Goal: Information Seeking & Learning: Learn about a topic

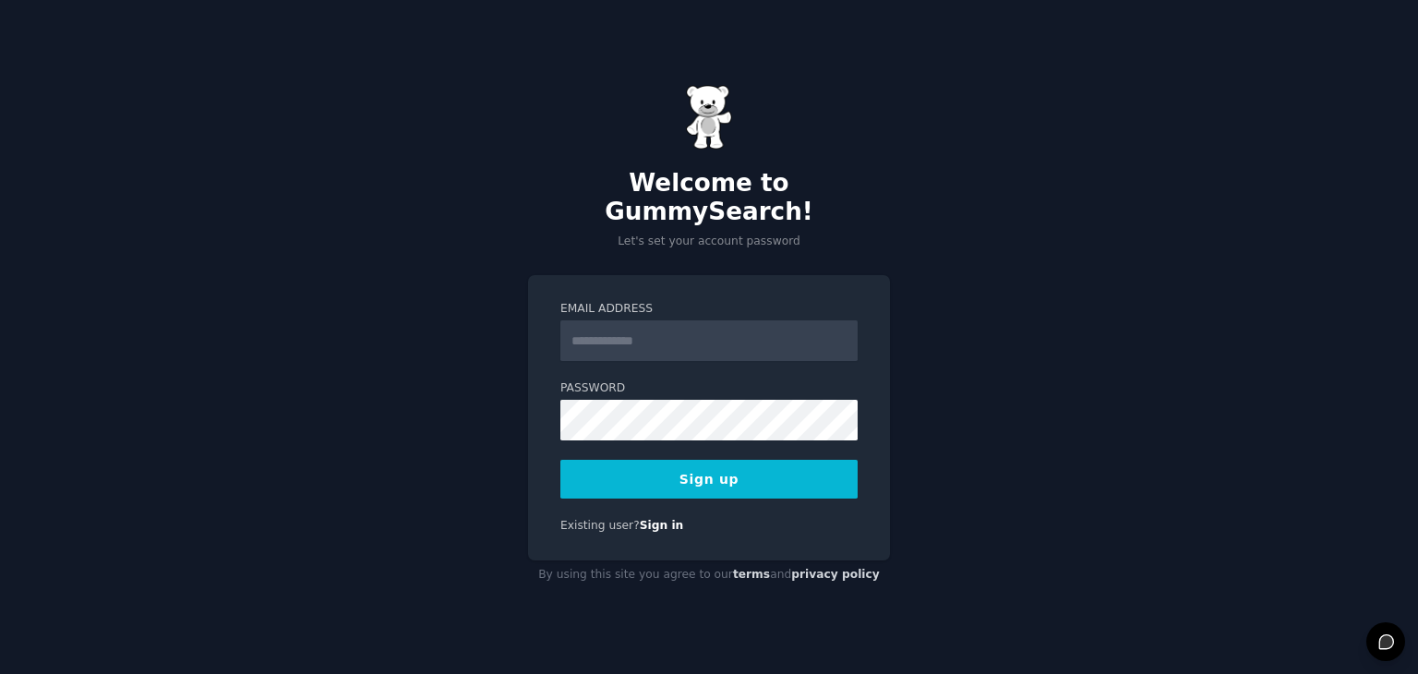
click at [765, 331] on input "Email Address" at bounding box center [708, 340] width 297 height 41
type input "**********"
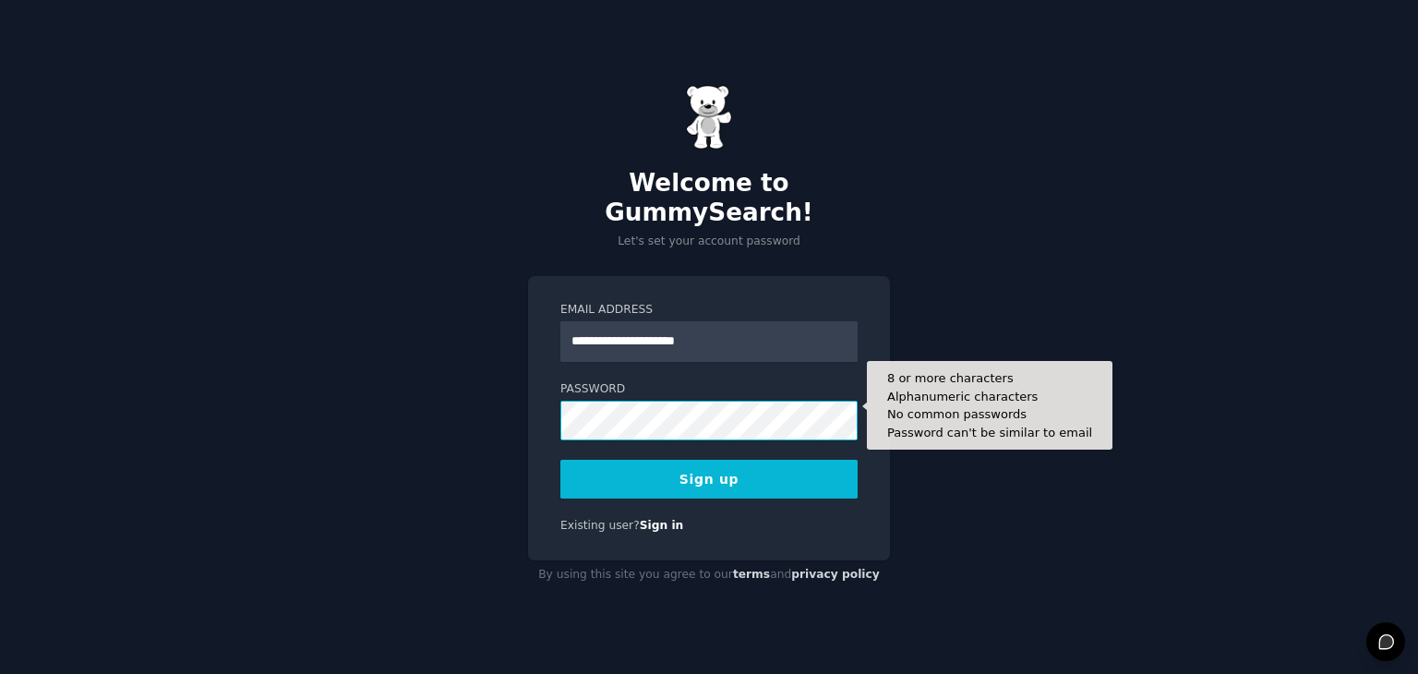
click at [560, 460] on button "Sign up" at bounding box center [708, 479] width 297 height 39
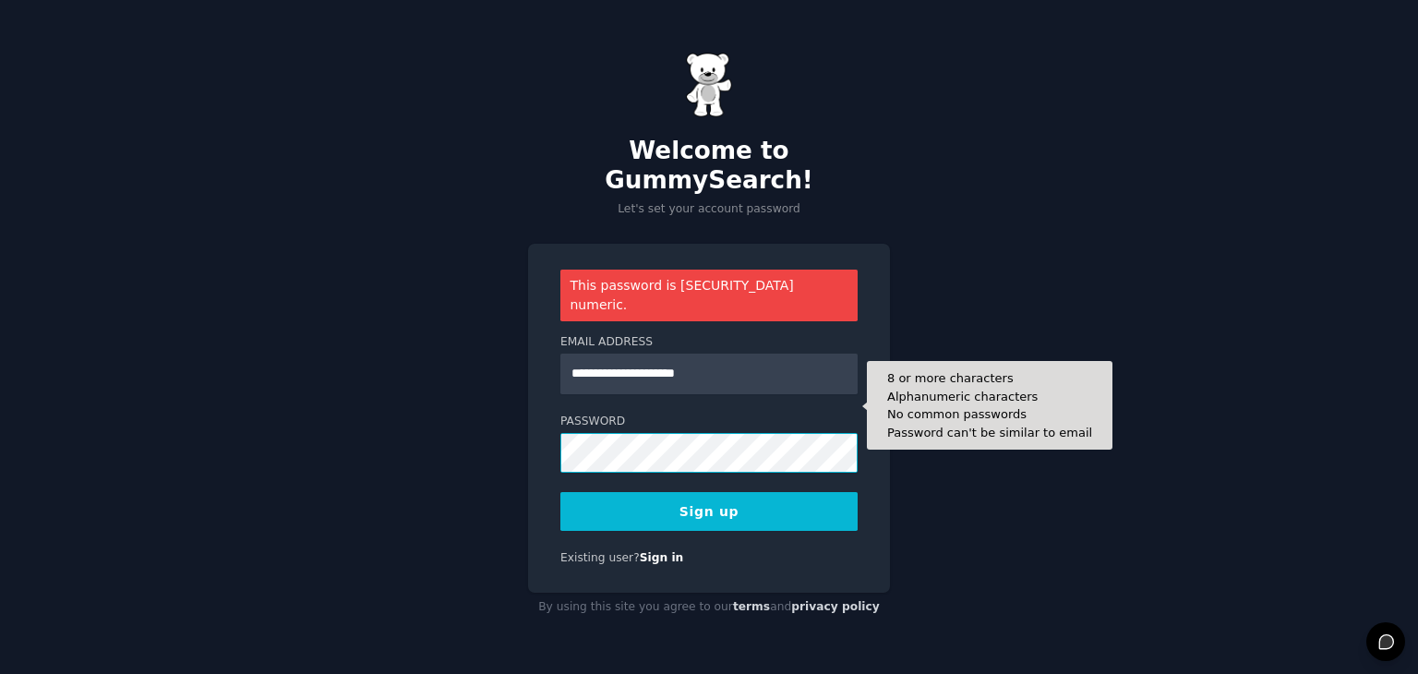
click at [560, 492] on button "Sign up" at bounding box center [708, 511] width 297 height 39
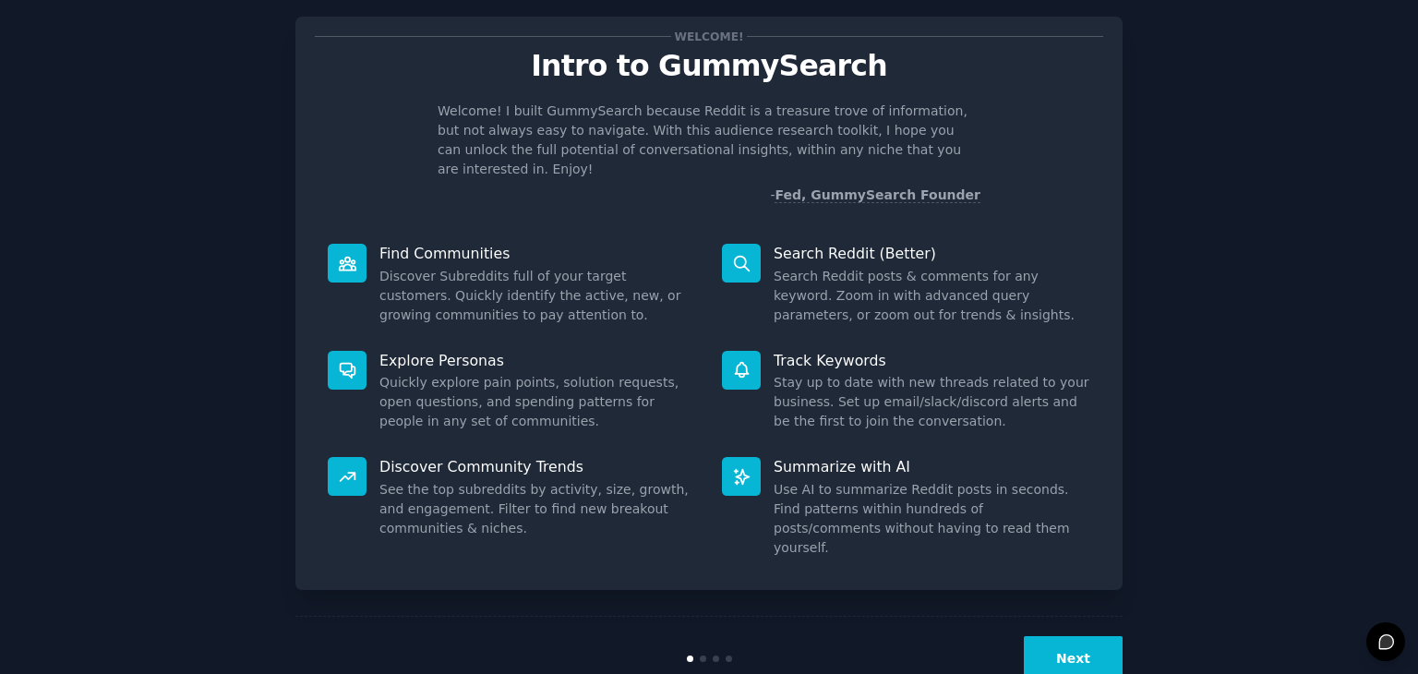
scroll to position [48, 0]
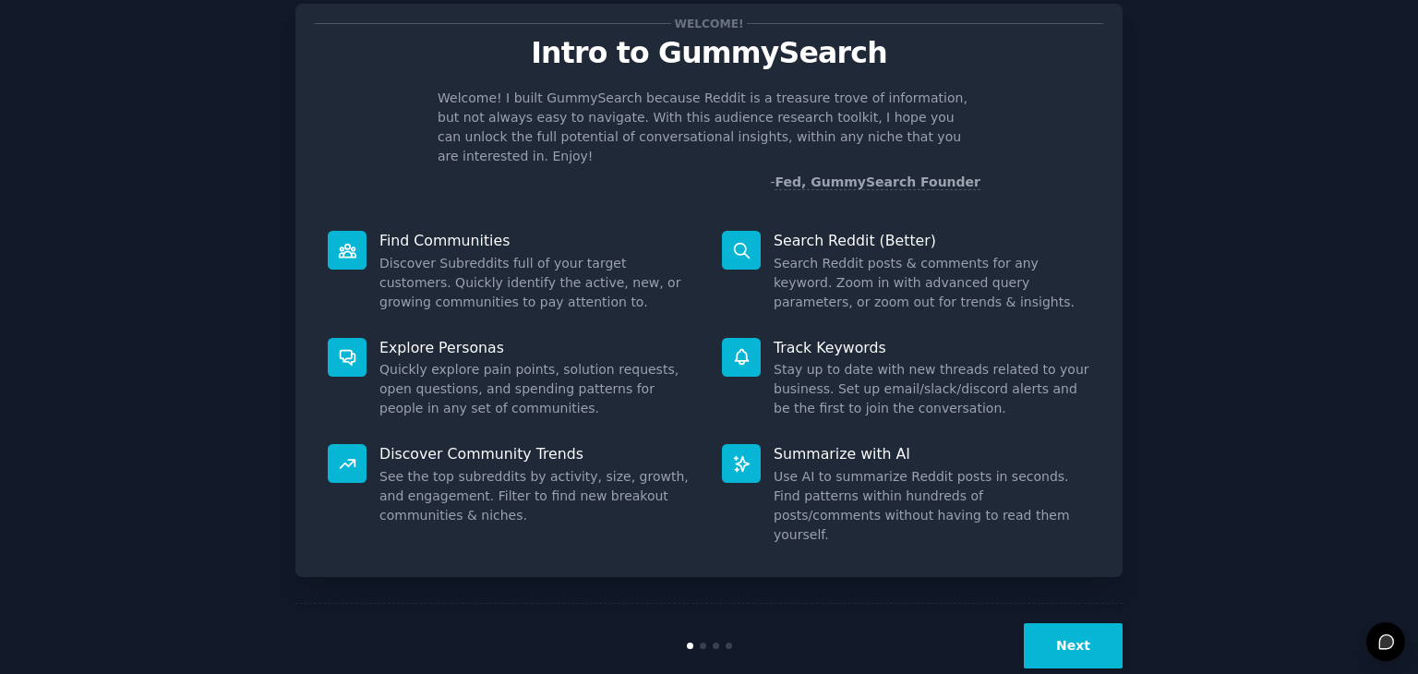
click at [1040, 603] on div "Next" at bounding box center [708, 645] width 827 height 85
click at [1052, 623] on button "Next" at bounding box center [1073, 645] width 99 height 45
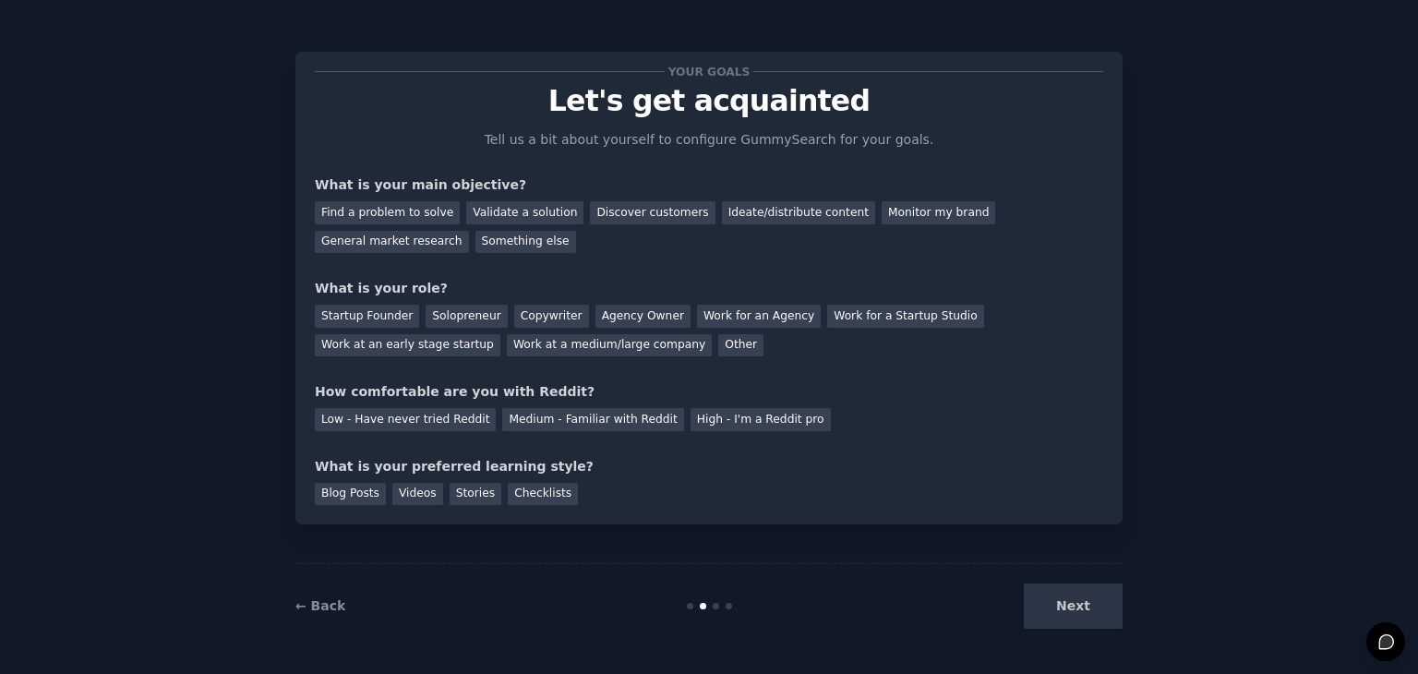
click at [1052, 592] on div "Next" at bounding box center [985, 605] width 276 height 45
click at [1052, 601] on div "Next" at bounding box center [985, 605] width 276 height 45
click at [422, 218] on div "Find a problem to solve" at bounding box center [387, 212] width 145 height 23
click at [827, 226] on div "Find a problem to solve Validate a solution Discover customers Ideate/distribut…" at bounding box center [709, 224] width 788 height 58
click at [882, 209] on div "Monitor my brand" at bounding box center [939, 212] width 114 height 23
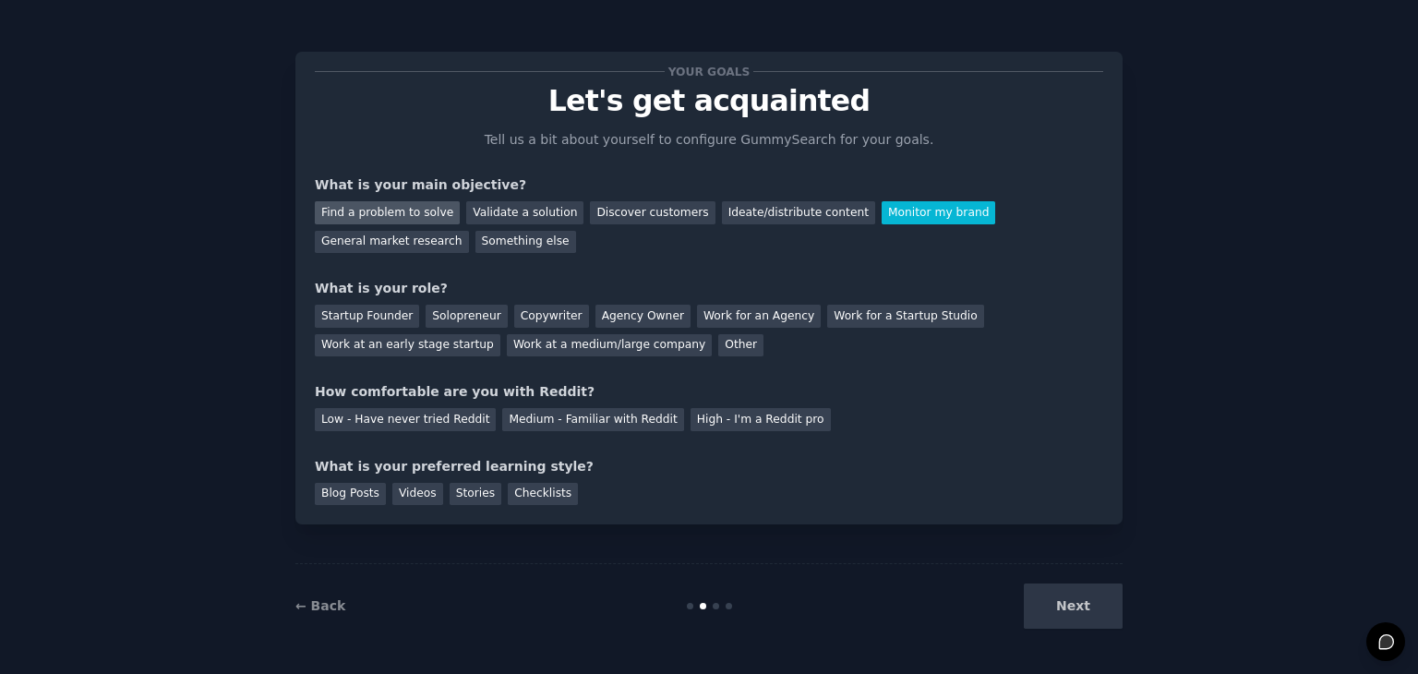
click at [350, 206] on div "Find a problem to solve" at bounding box center [387, 212] width 145 height 23
click at [464, 316] on div "Solopreneur" at bounding box center [466, 316] width 81 height 23
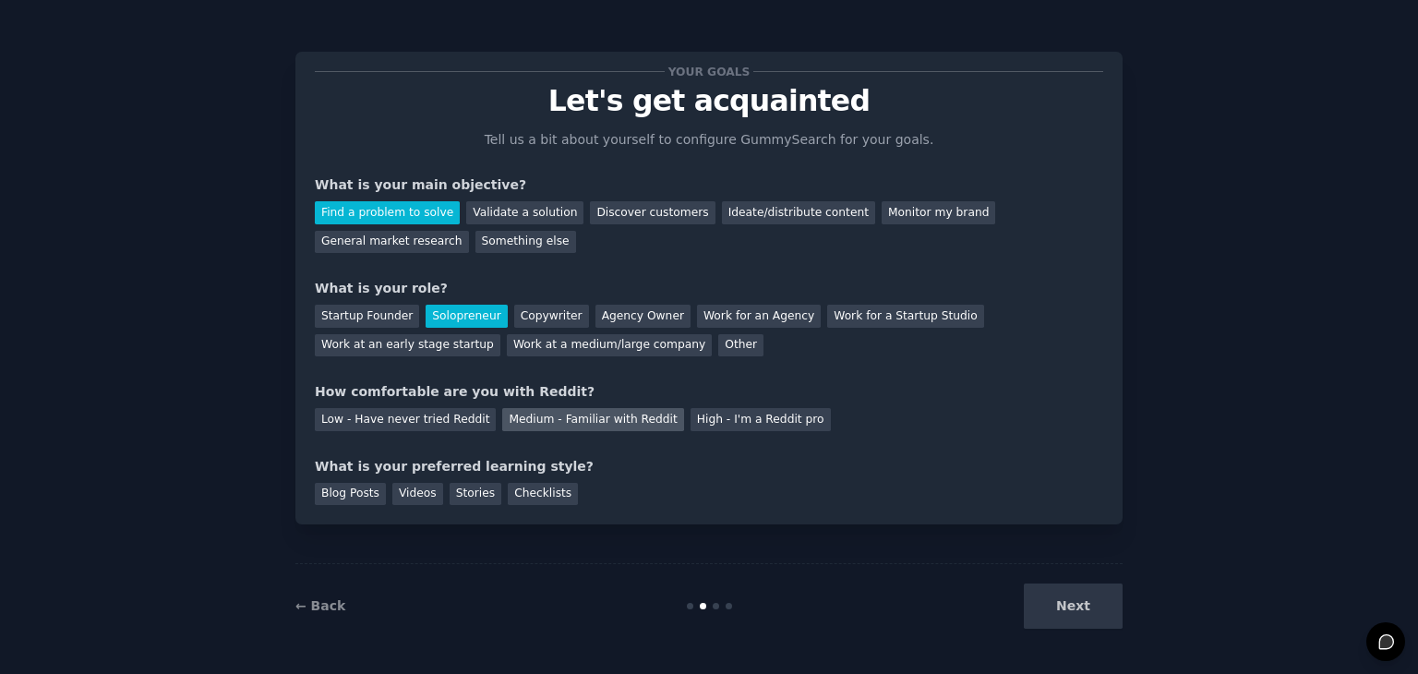
click at [632, 422] on div "Medium - Familiar with Reddit" at bounding box center [592, 419] width 181 height 23
click at [406, 497] on div "Videos" at bounding box center [417, 494] width 51 height 23
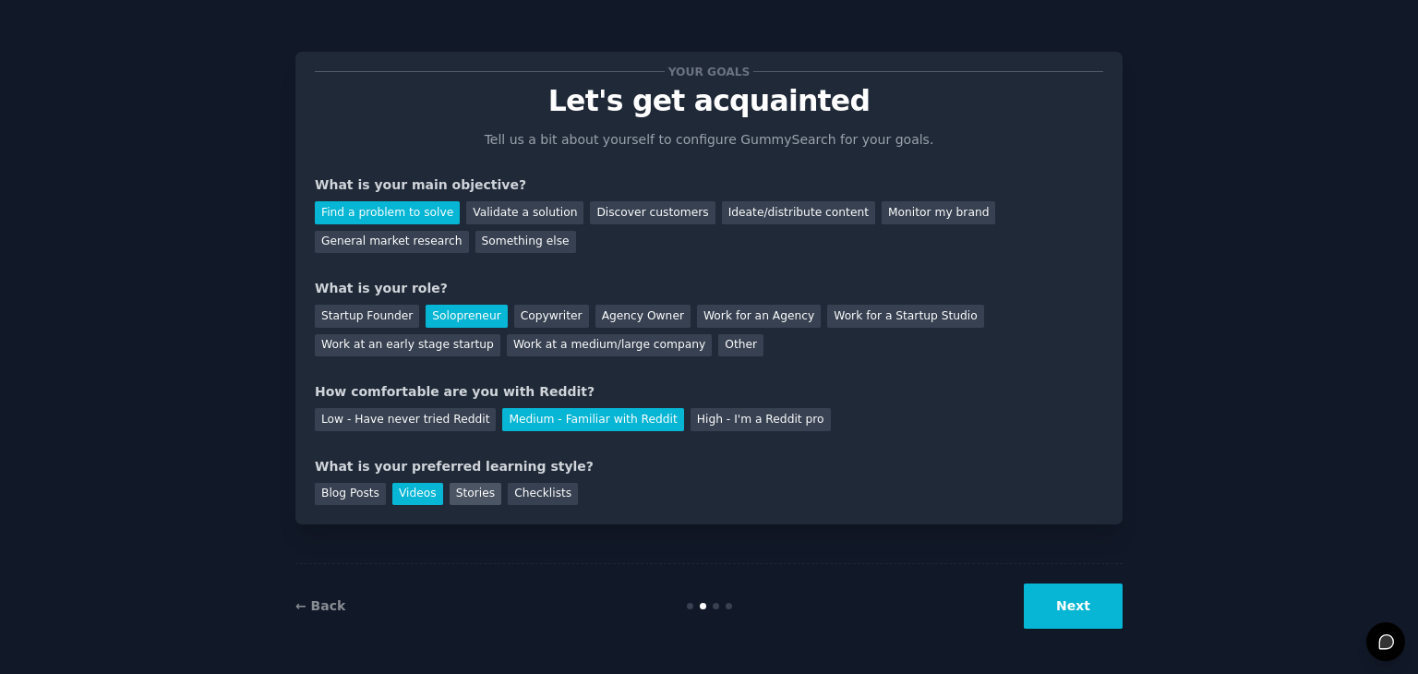
click at [463, 493] on div "Stories" at bounding box center [476, 494] width 52 height 23
click at [342, 489] on div "Blog Posts" at bounding box center [350, 494] width 71 height 23
click at [1082, 610] on button "Next" at bounding box center [1073, 605] width 99 height 45
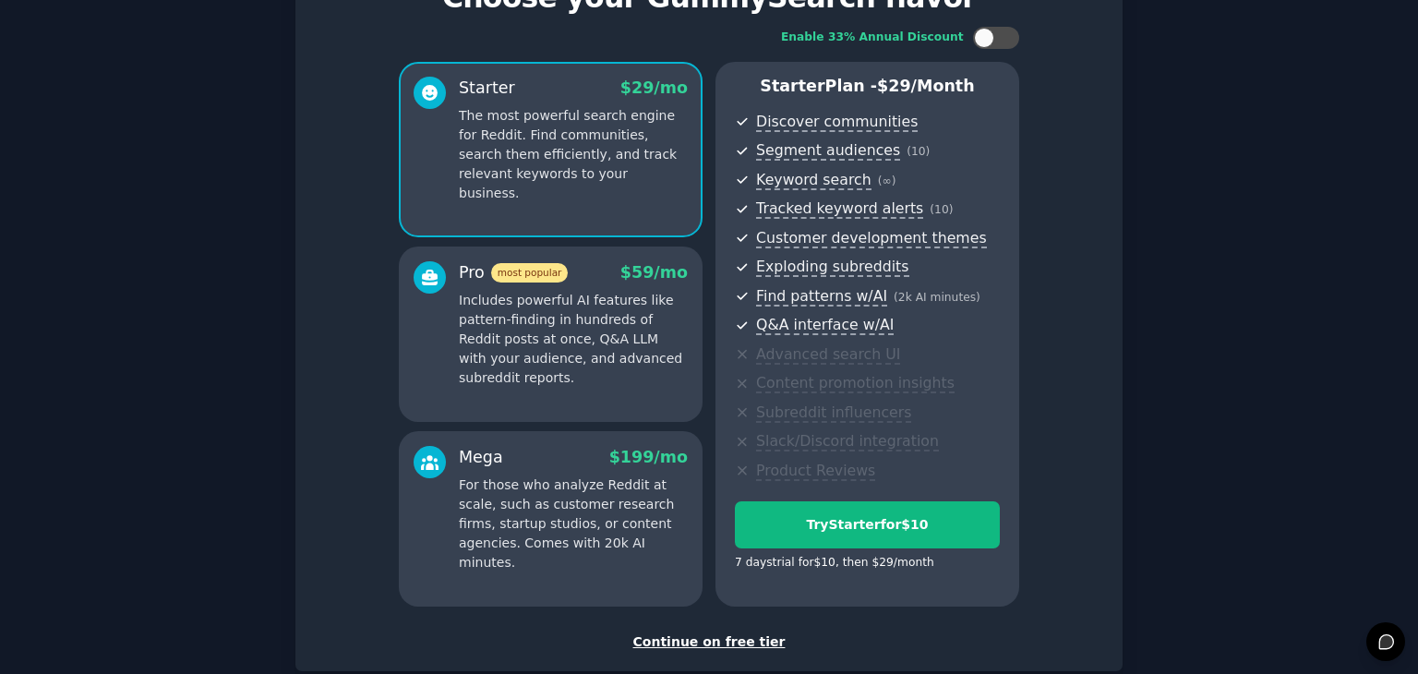
scroll to position [210, 0]
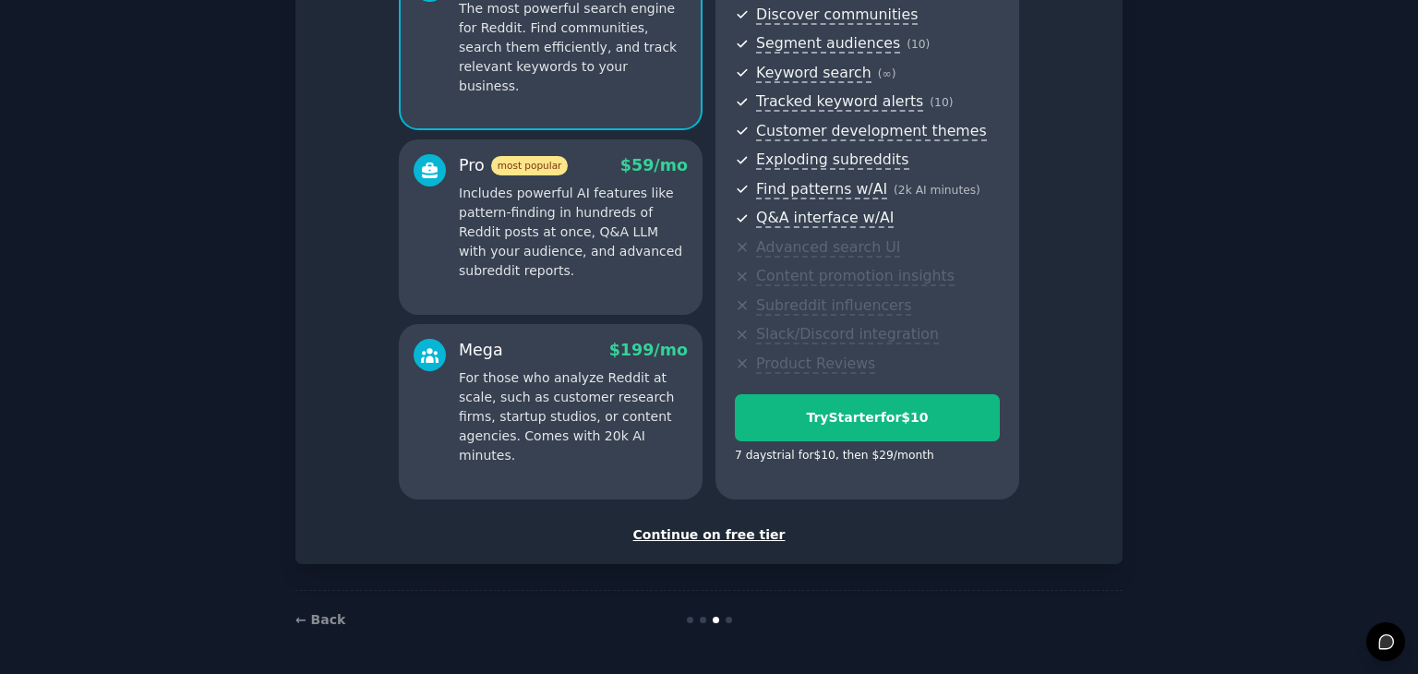
click at [686, 535] on div "Continue on free tier" at bounding box center [709, 534] width 788 height 19
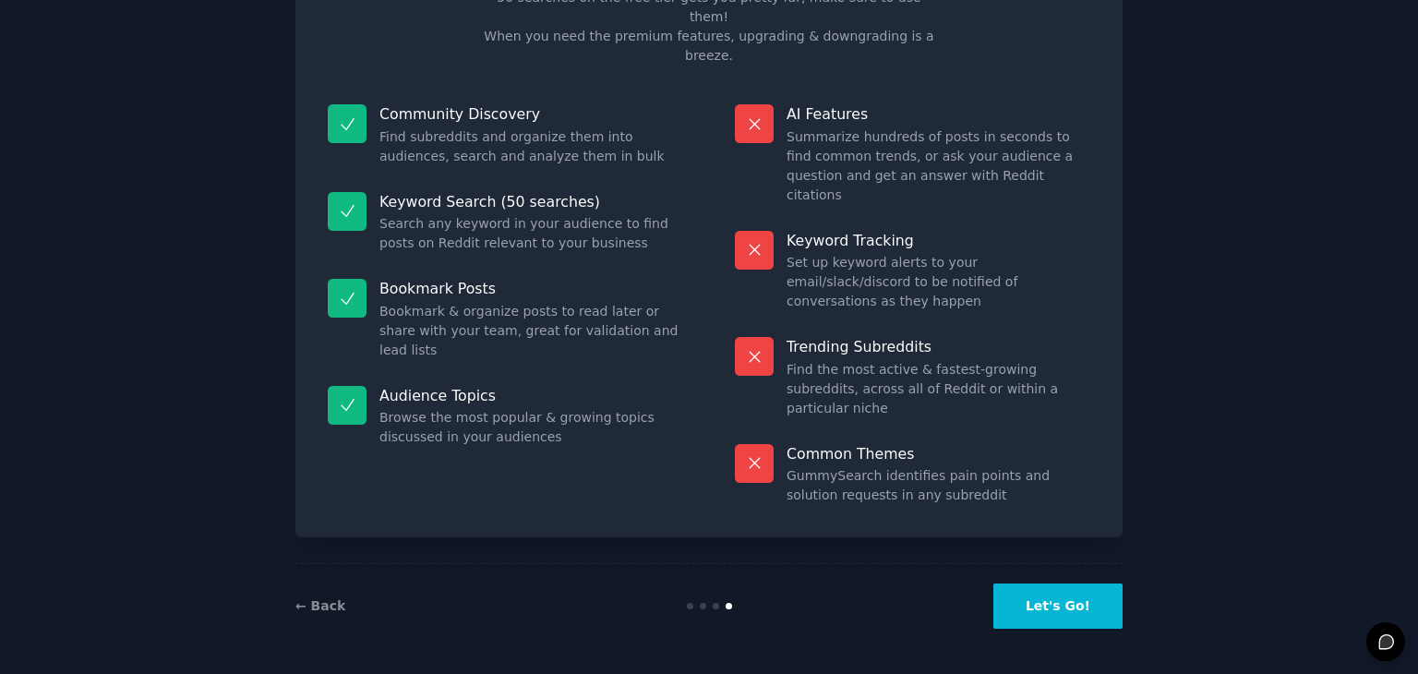
scroll to position [44, 0]
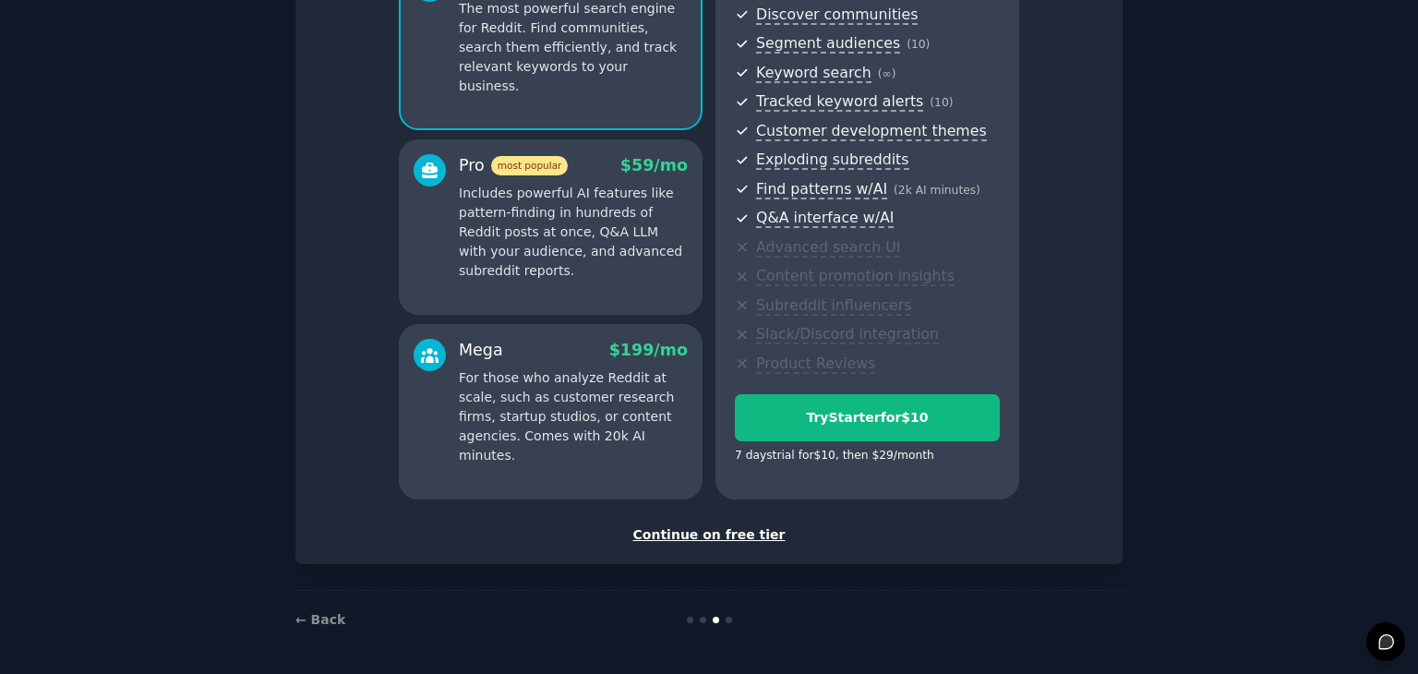
click at [676, 543] on div "Continue on free tier" at bounding box center [709, 534] width 788 height 19
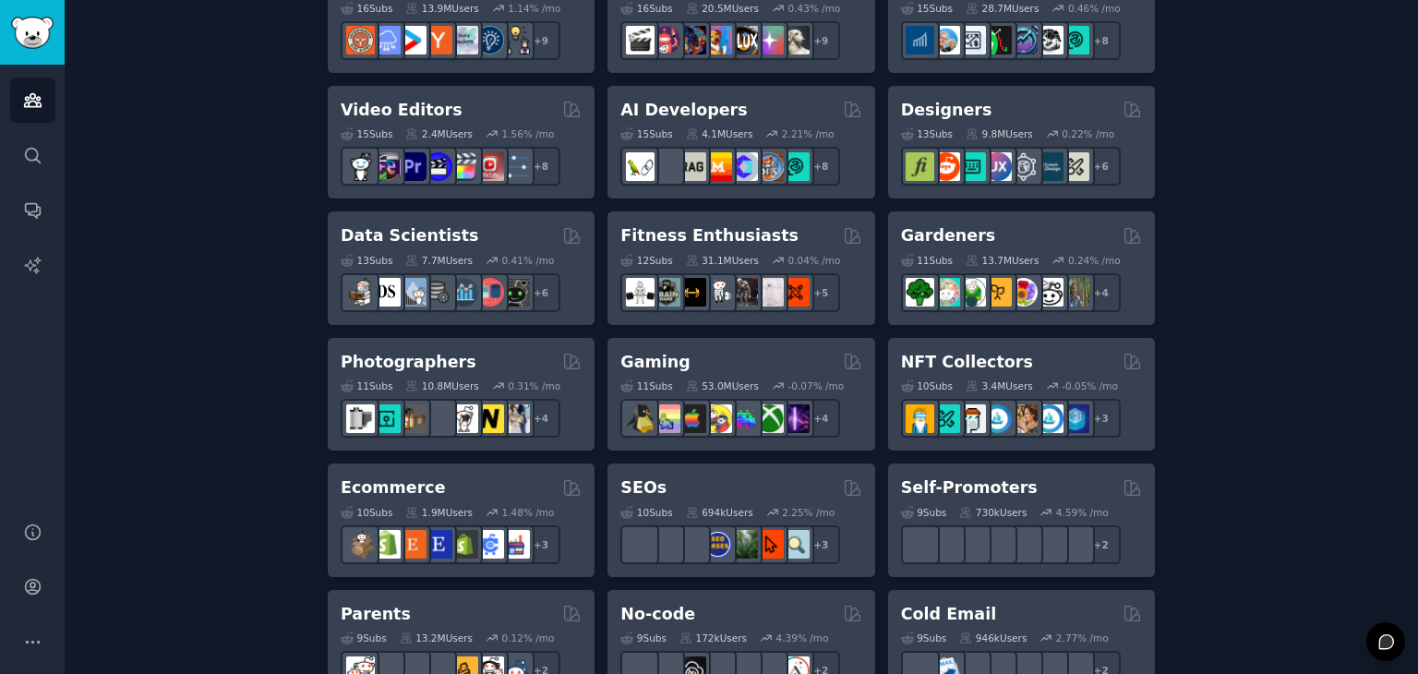
scroll to position [185, 0]
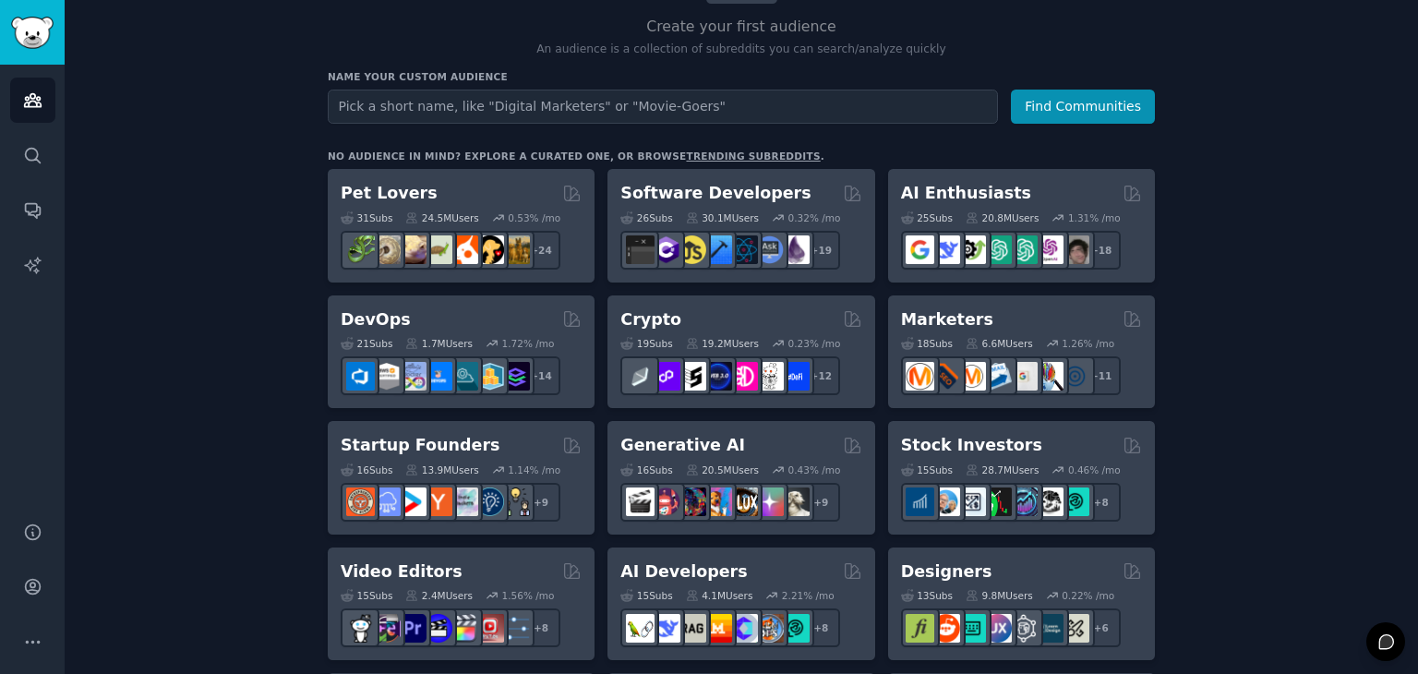
click at [922, 434] on h2 "Stock Investors" at bounding box center [971, 445] width 141 height 23
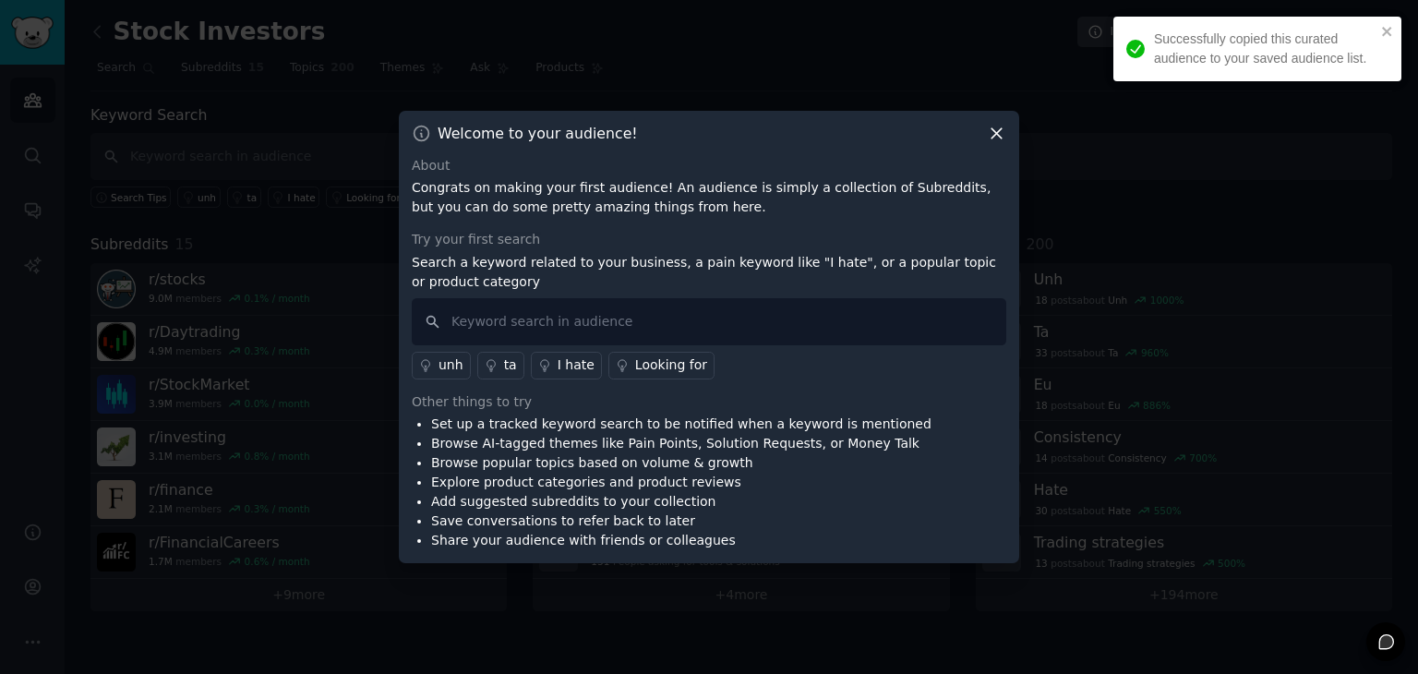
click at [1001, 133] on icon at bounding box center [996, 133] width 19 height 19
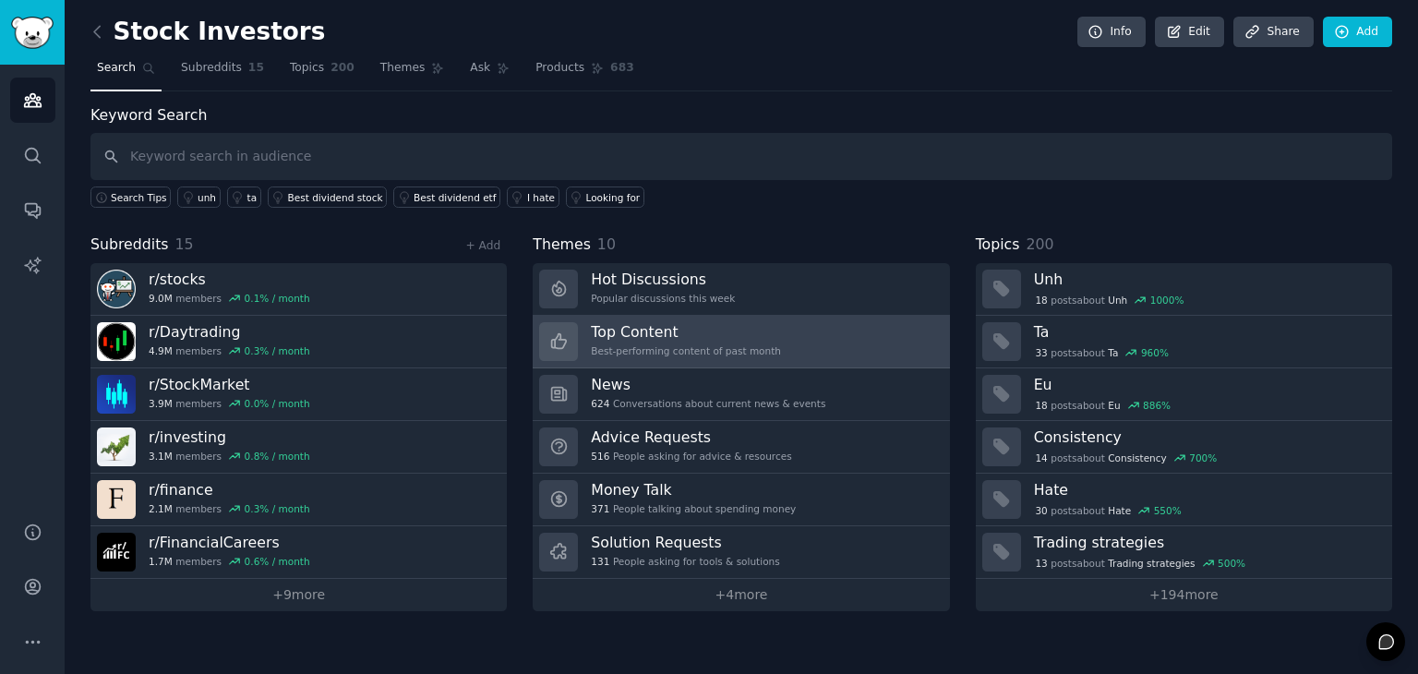
click at [750, 331] on h3 "Top Content" at bounding box center [686, 331] width 190 height 19
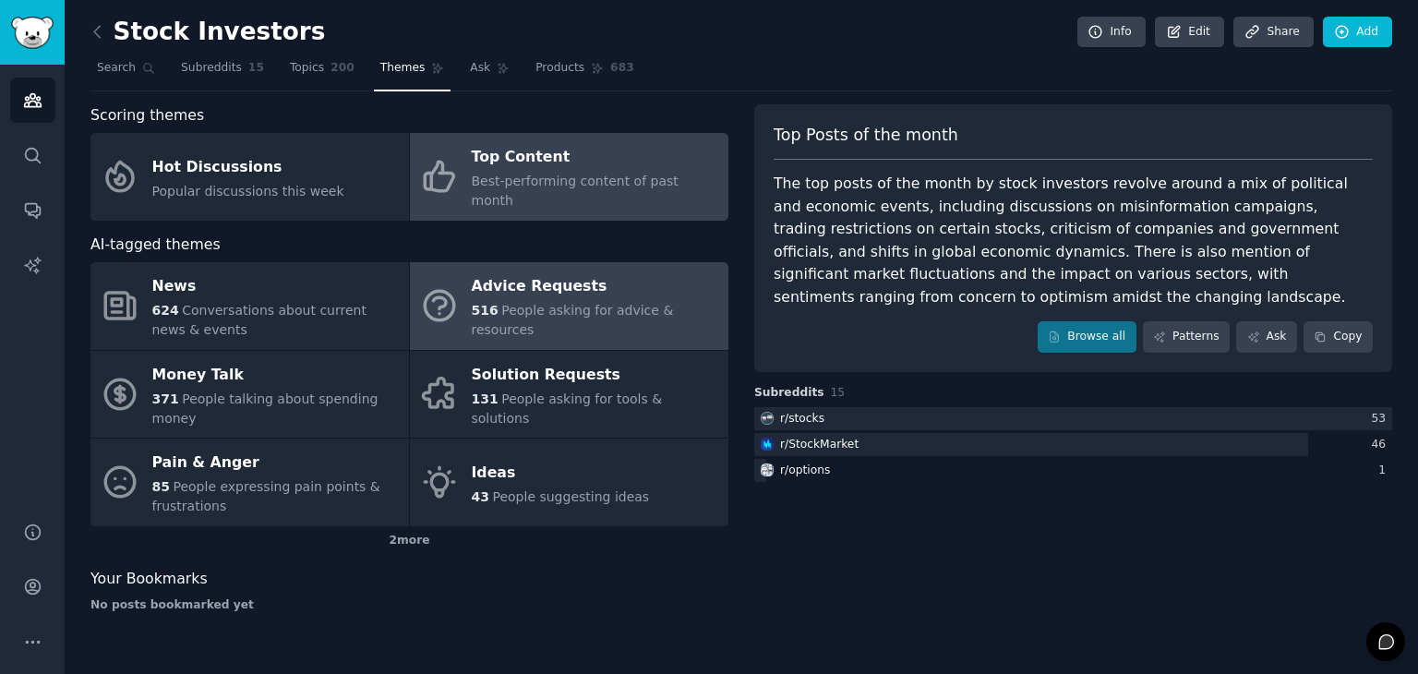
click at [637, 304] on span "People asking for advice & resources" at bounding box center [573, 320] width 202 height 34
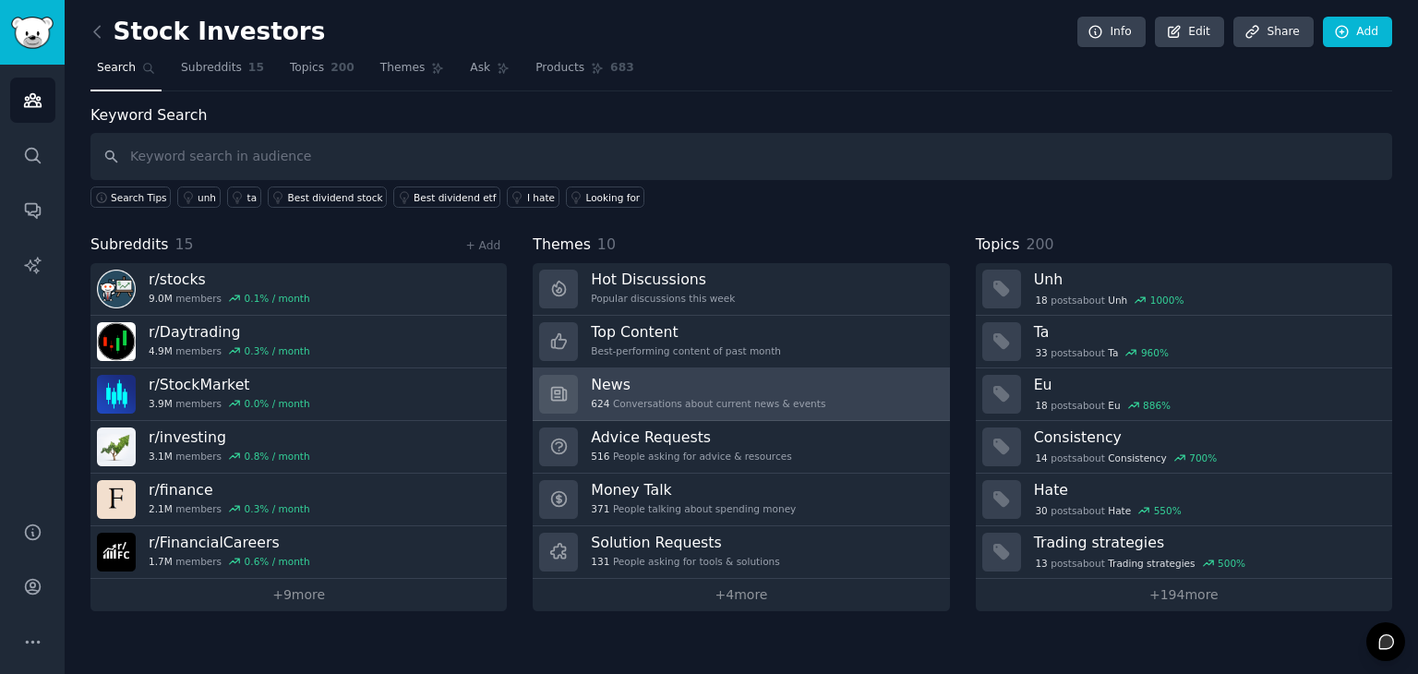
drag, startPoint x: 640, startPoint y: 392, endPoint x: 624, endPoint y: 400, distance: 17.3
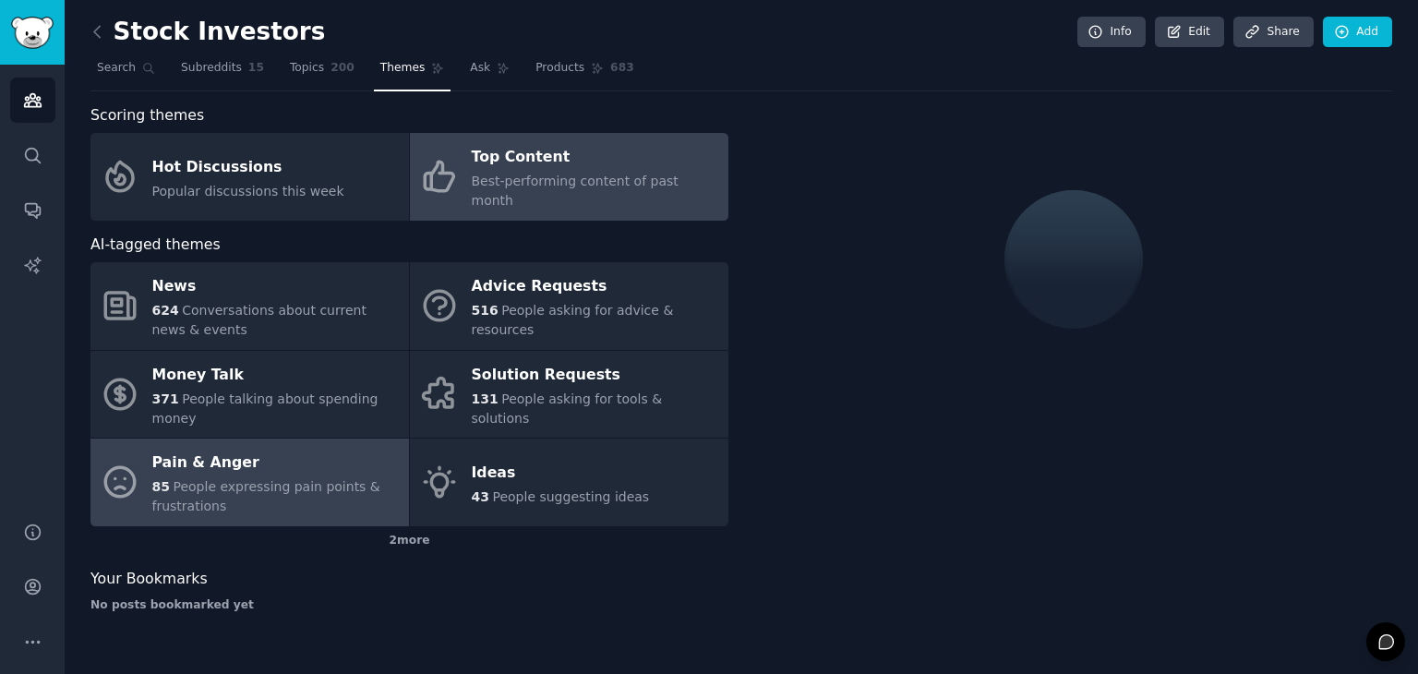
click at [300, 479] on span "People expressing pain points & frustrations" at bounding box center [266, 496] width 228 height 34
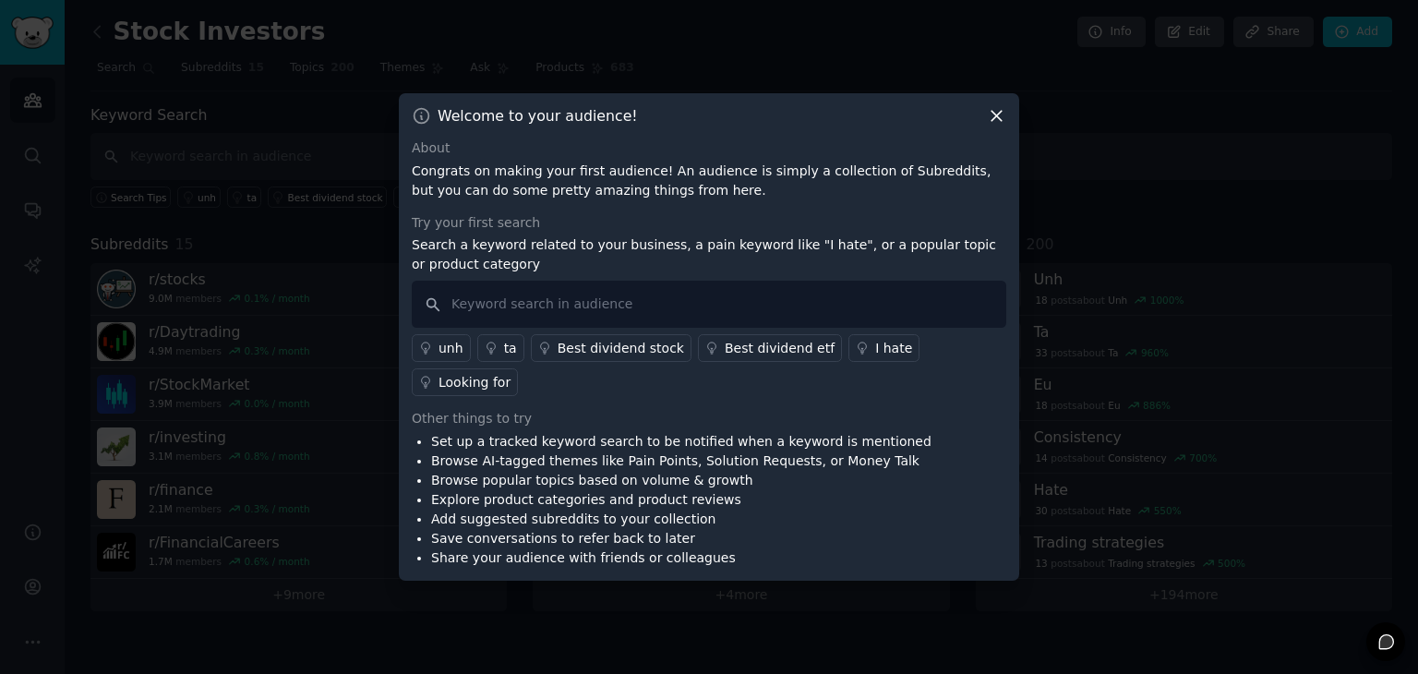
drag, startPoint x: 343, startPoint y: 230, endPoint x: 337, endPoint y: 222, distance: 9.8
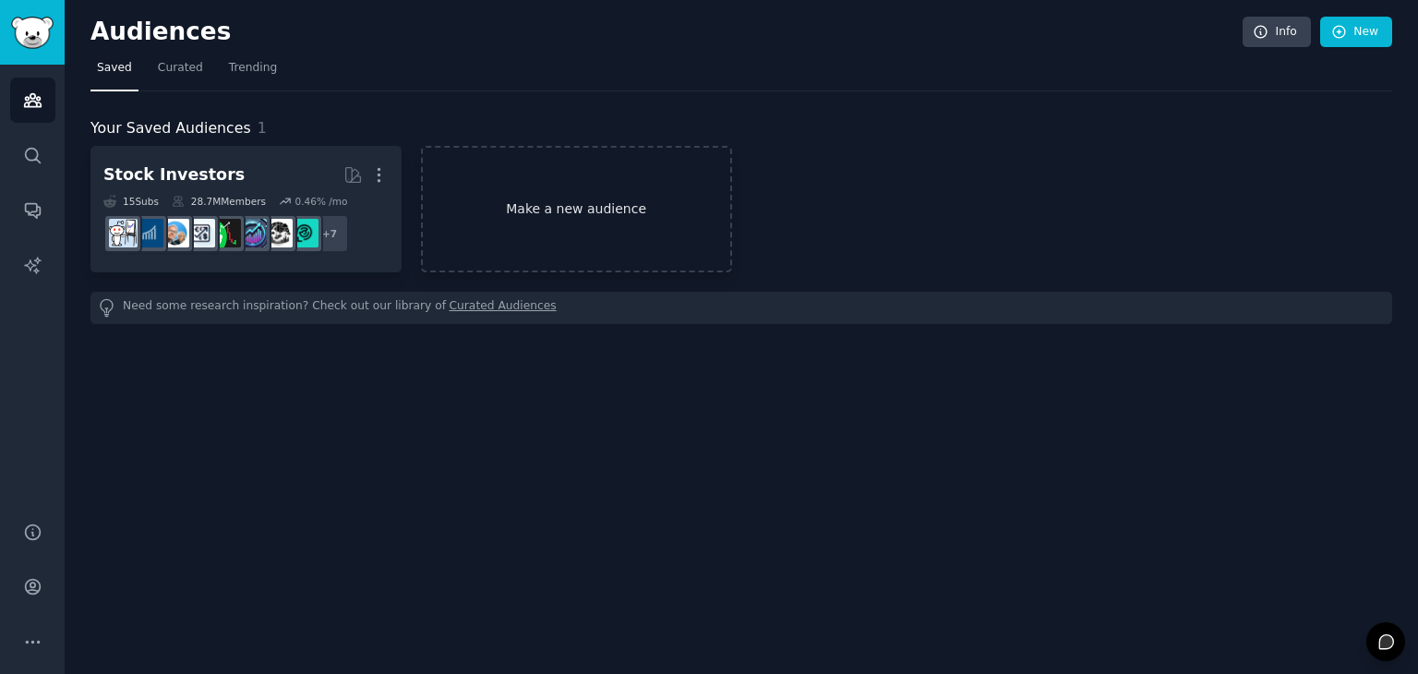
click at [532, 242] on link "Make a new audience" at bounding box center [576, 209] width 311 height 126
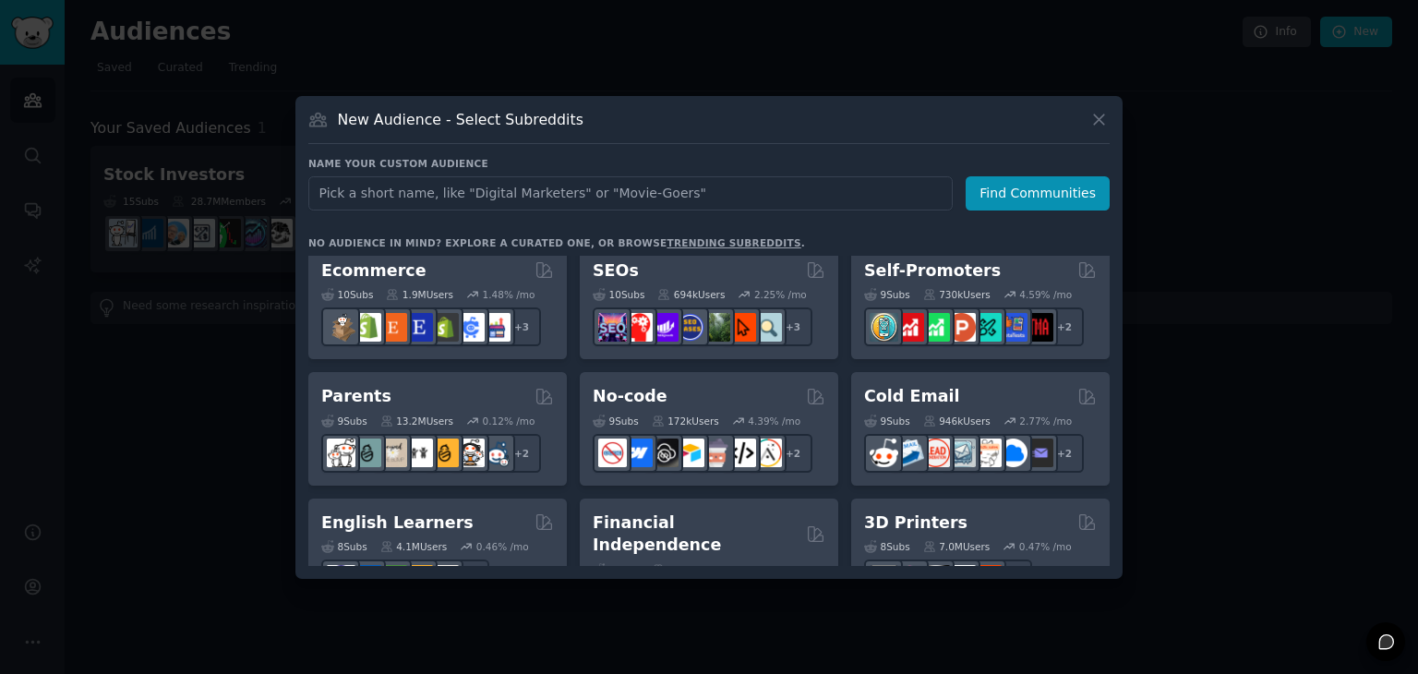
scroll to position [739, 0]
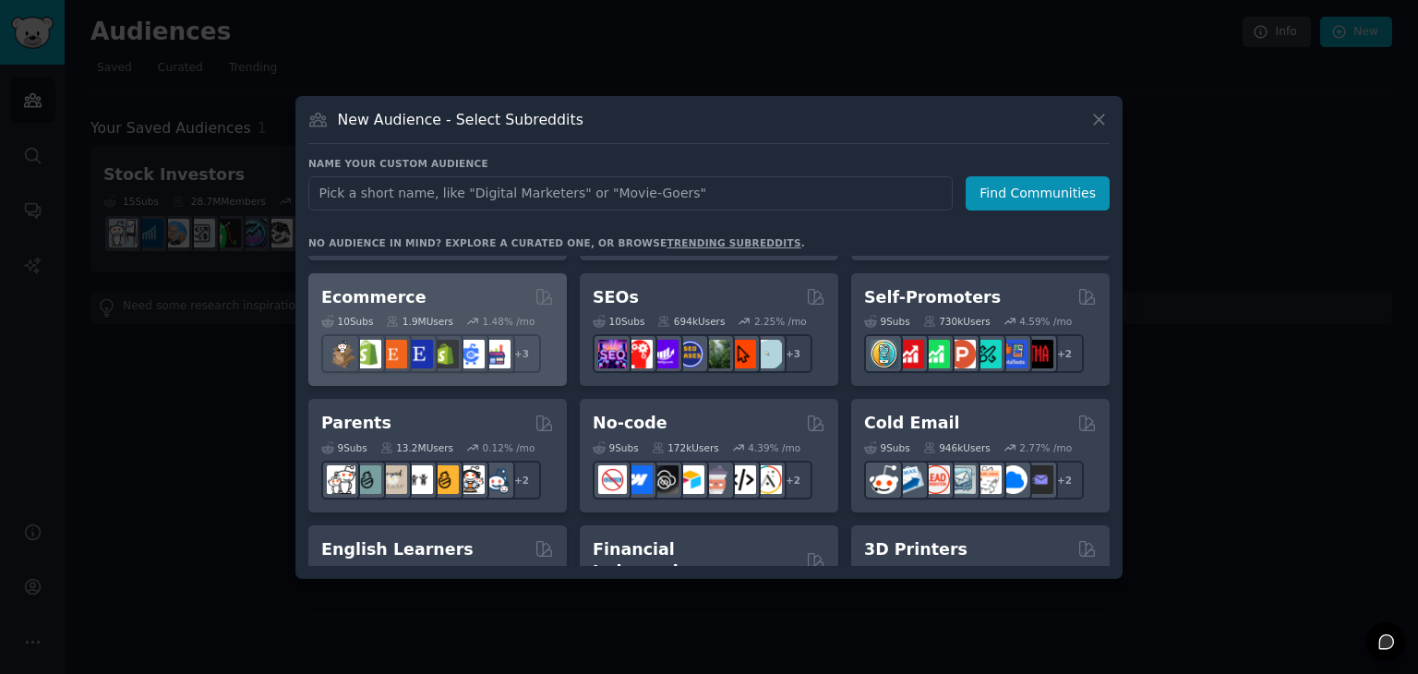
click at [483, 316] on div "1.48 % /mo" at bounding box center [509, 321] width 53 height 13
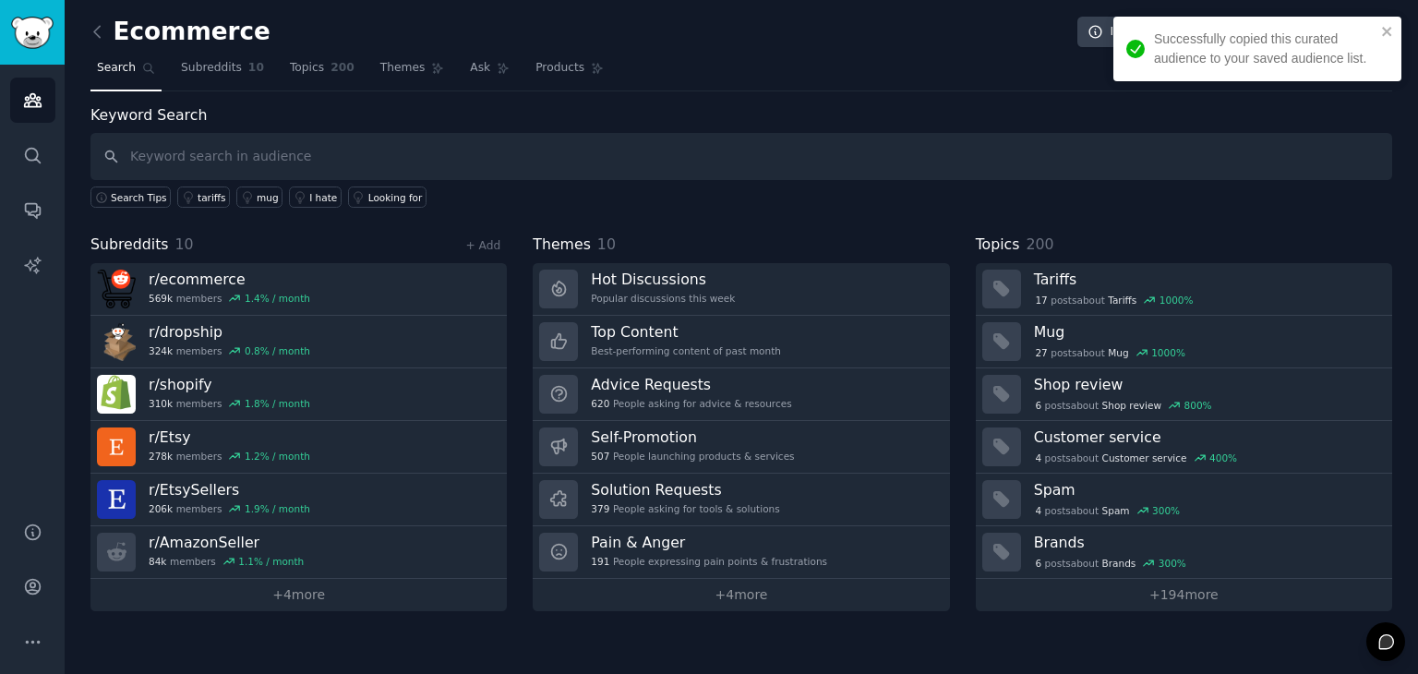
drag, startPoint x: 310, startPoint y: 219, endPoint x: 334, endPoint y: 215, distance: 24.3
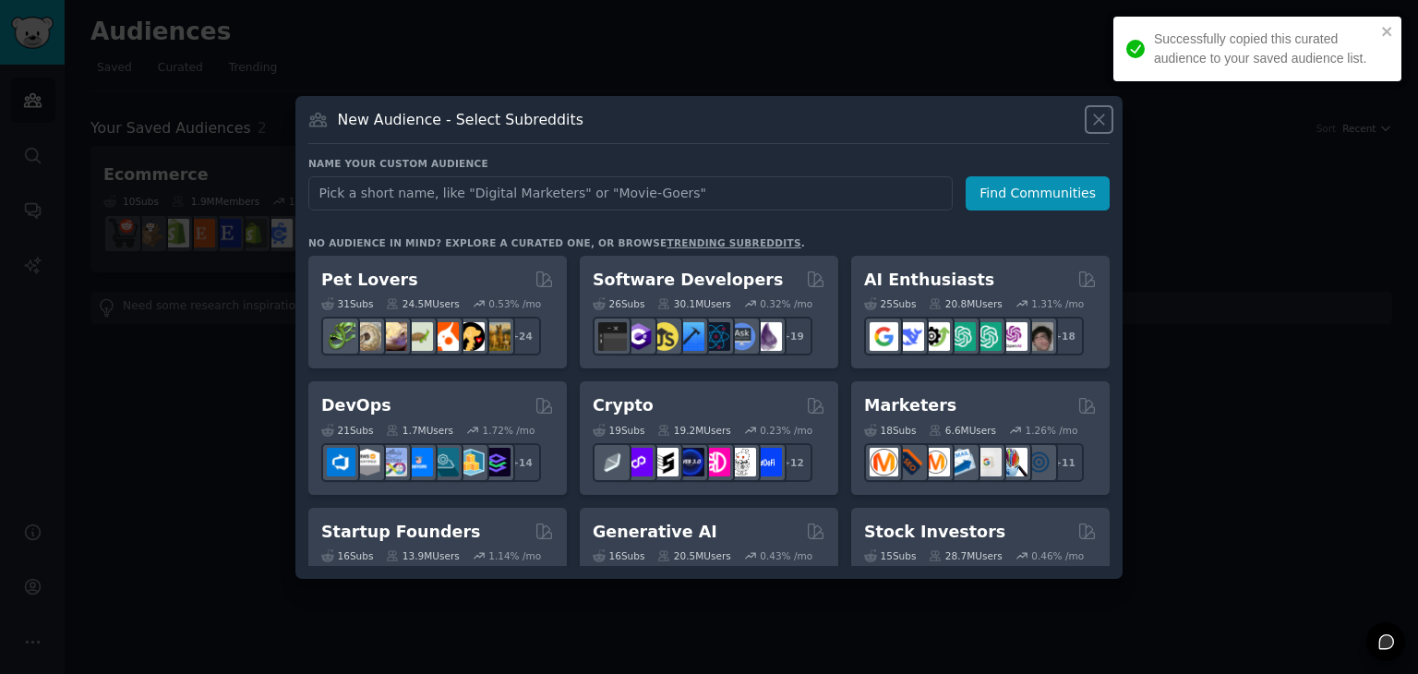
click at [1093, 118] on icon at bounding box center [1098, 119] width 19 height 19
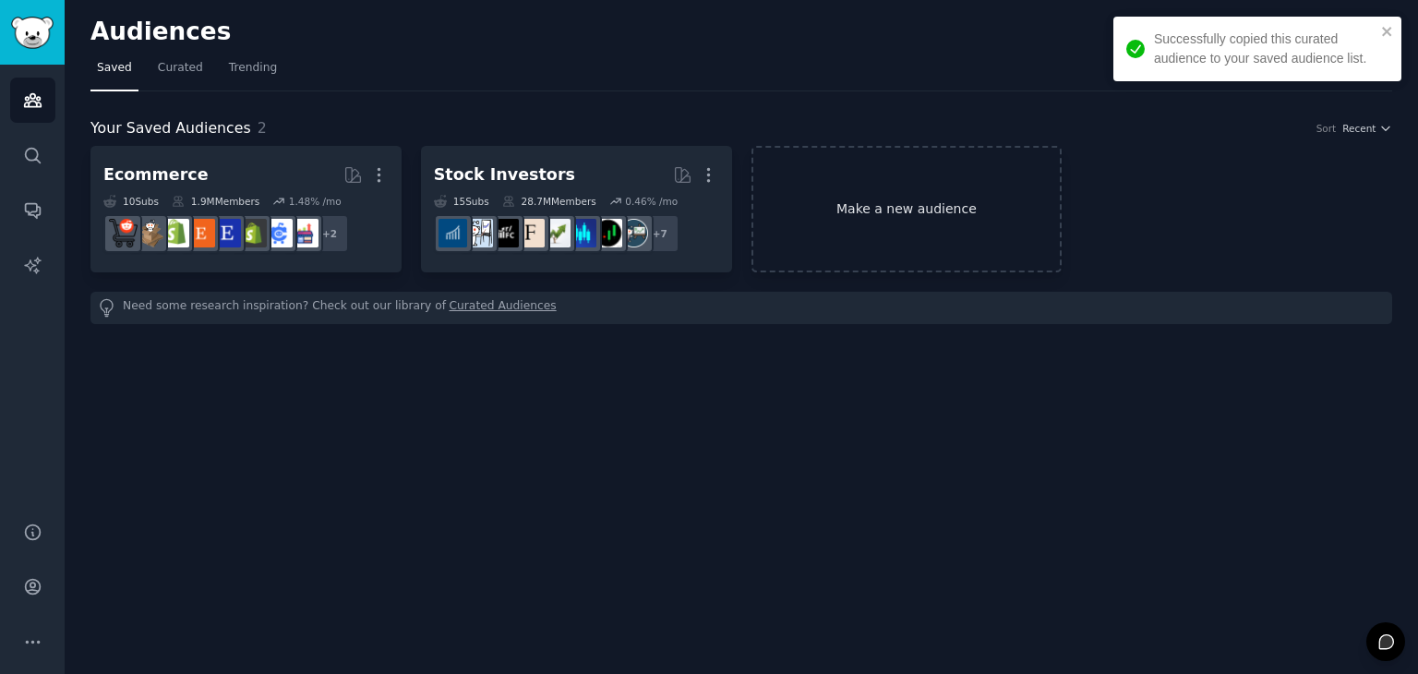
click at [919, 221] on link "Make a new audience" at bounding box center [906, 209] width 311 height 126
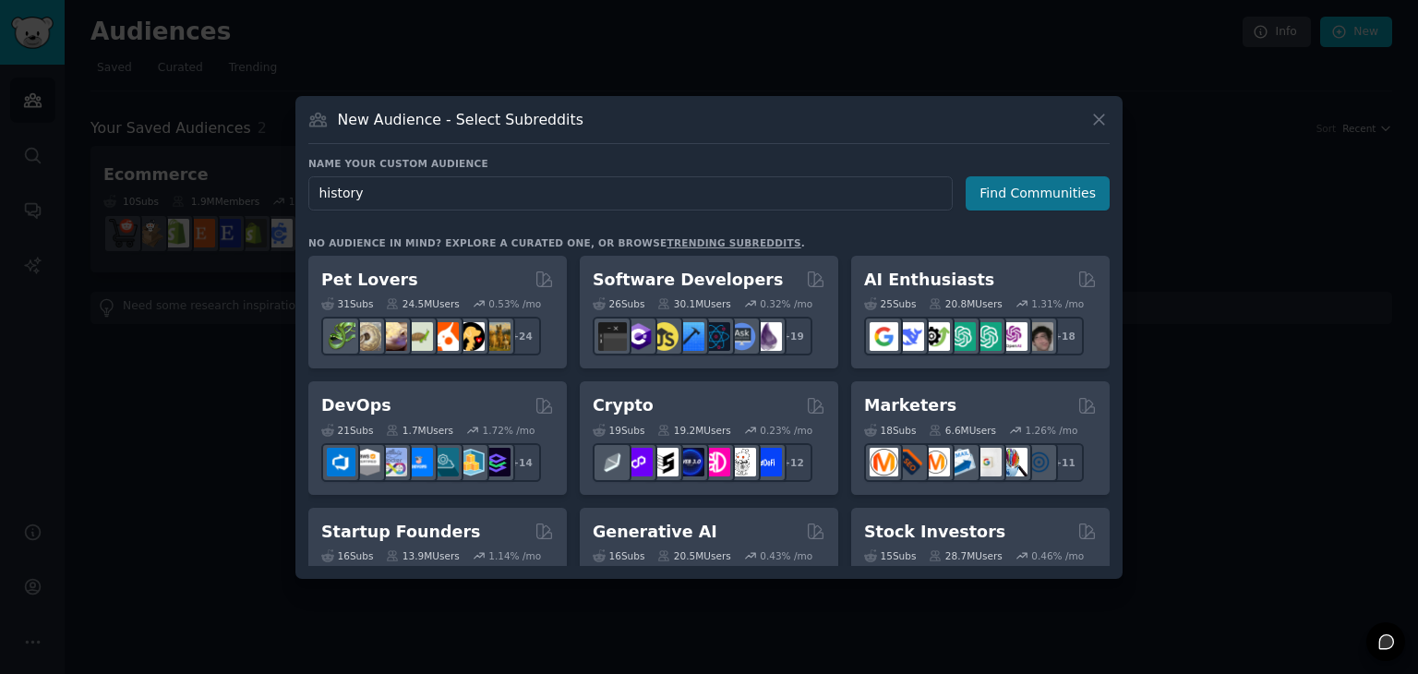
type input "history"
click at [1020, 189] on button "Find Communities" at bounding box center [1038, 193] width 144 height 34
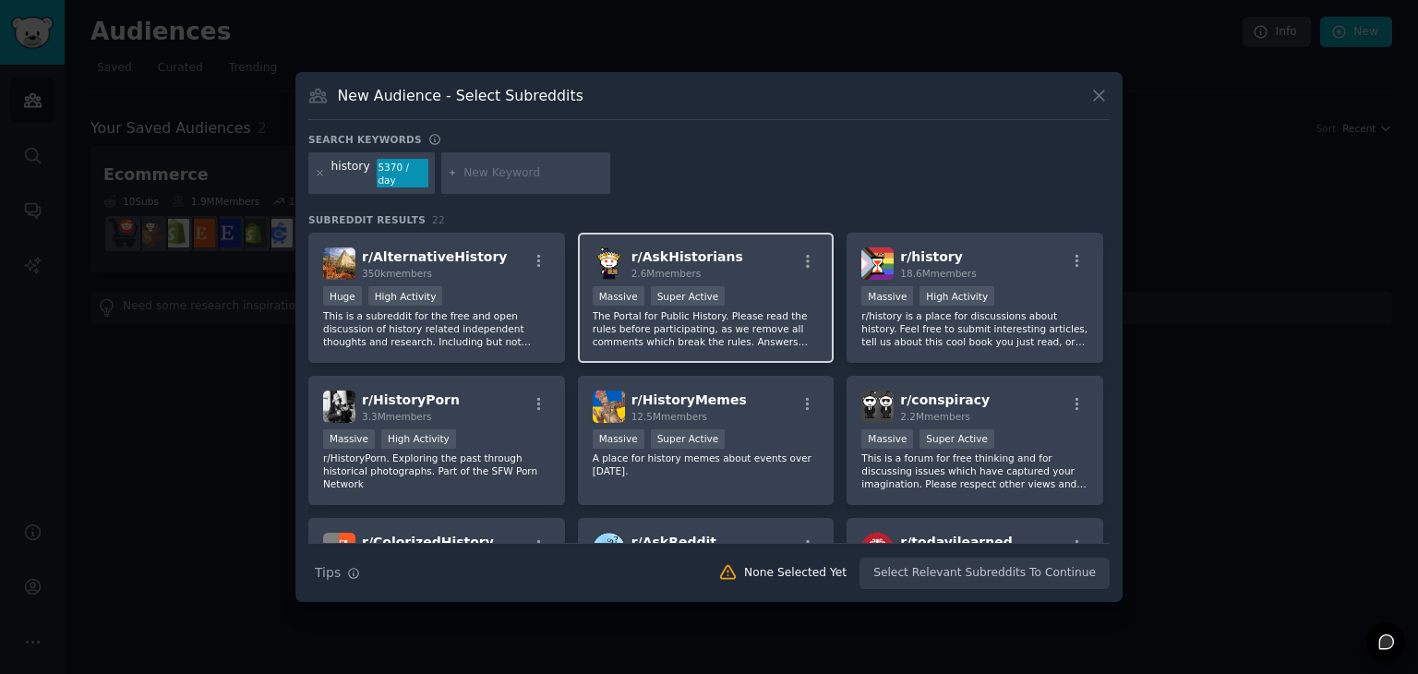
click at [733, 317] on p "The Portal for Public History. Please read the rules before participating, as w…" at bounding box center [706, 328] width 227 height 39
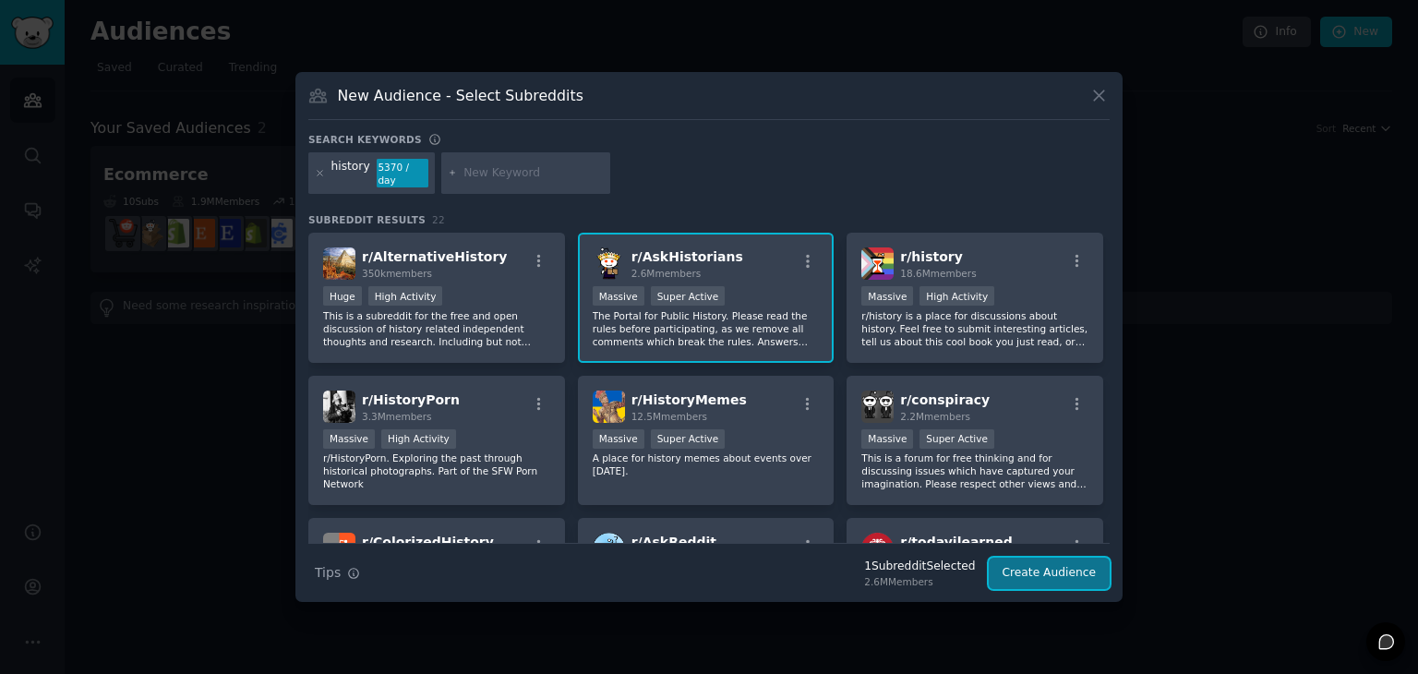
click at [1081, 572] on button "Create Audience" at bounding box center [1050, 573] width 122 height 31
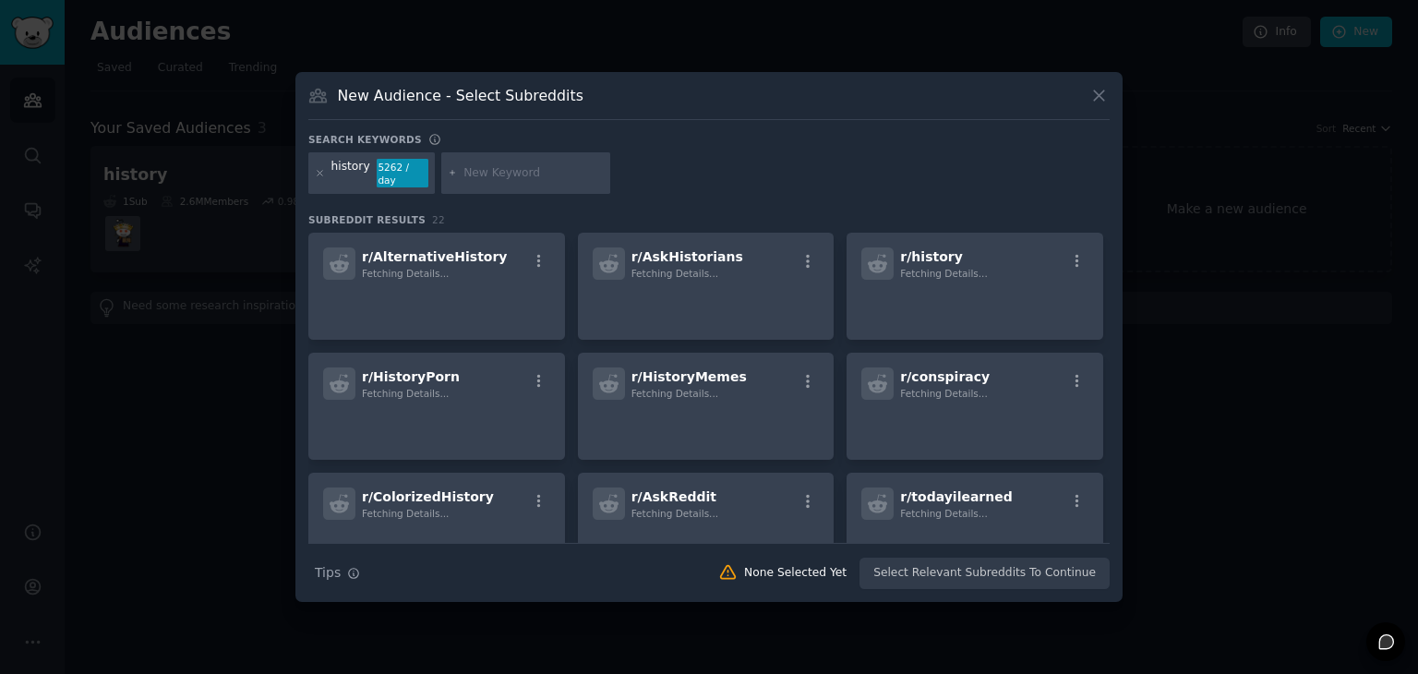
click at [1183, 137] on div at bounding box center [709, 337] width 1418 height 674
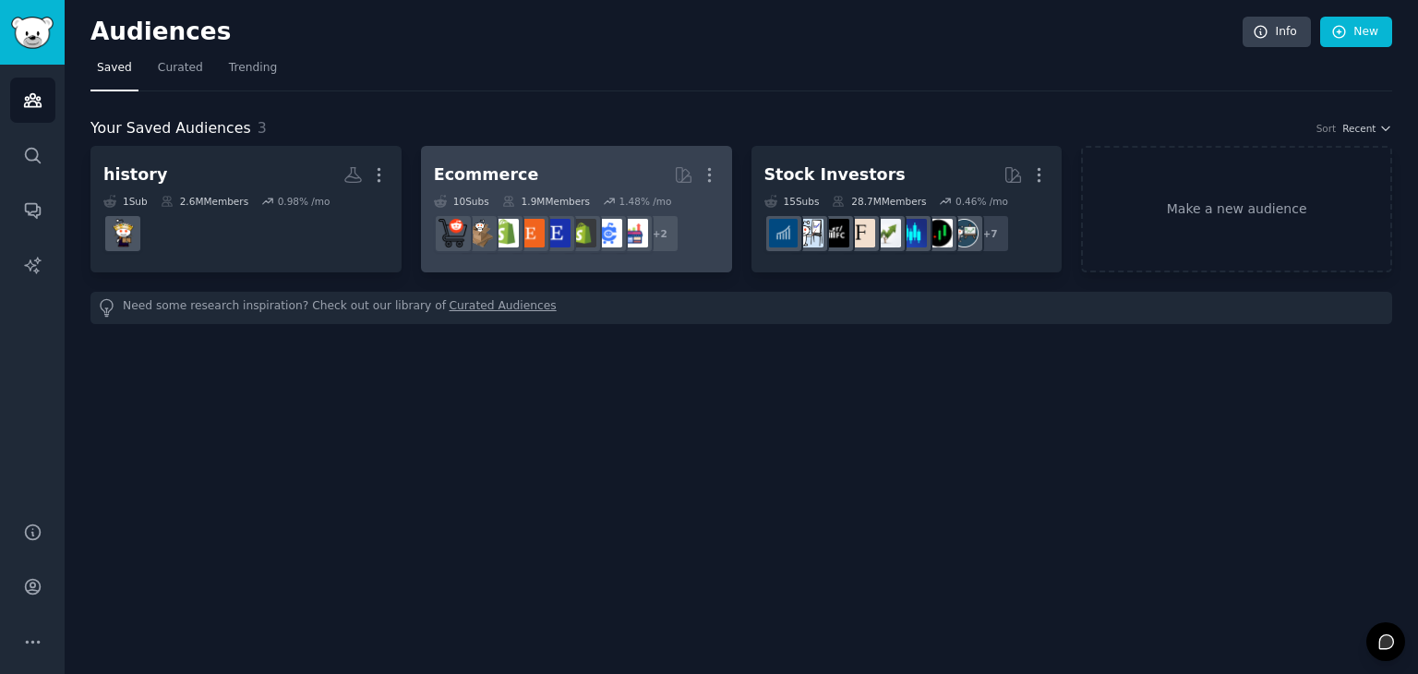
click at [667, 265] on link "Ecommerce More 10 Sub s 1.9M Members 1.48 % /mo r/ecommercemarketing + 2" at bounding box center [576, 209] width 311 height 126
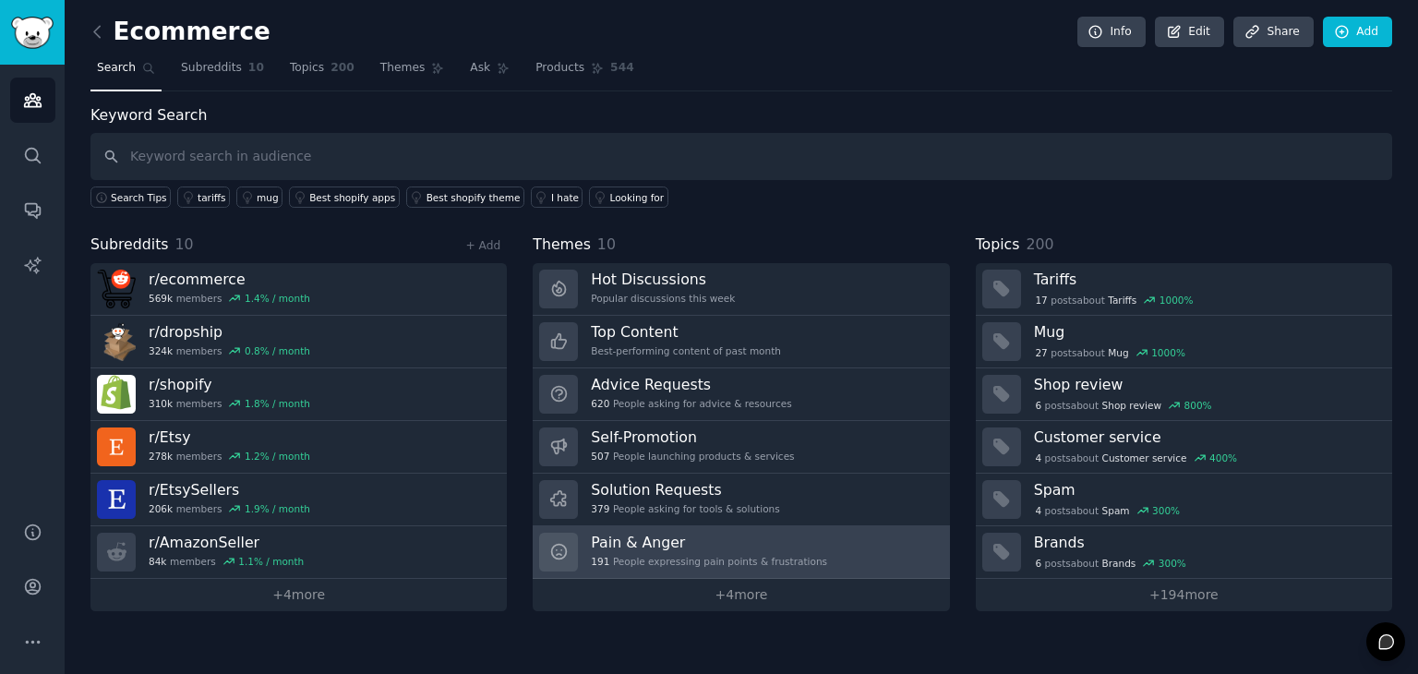
click at [687, 540] on h3 "Pain & Anger" at bounding box center [709, 542] width 236 height 19
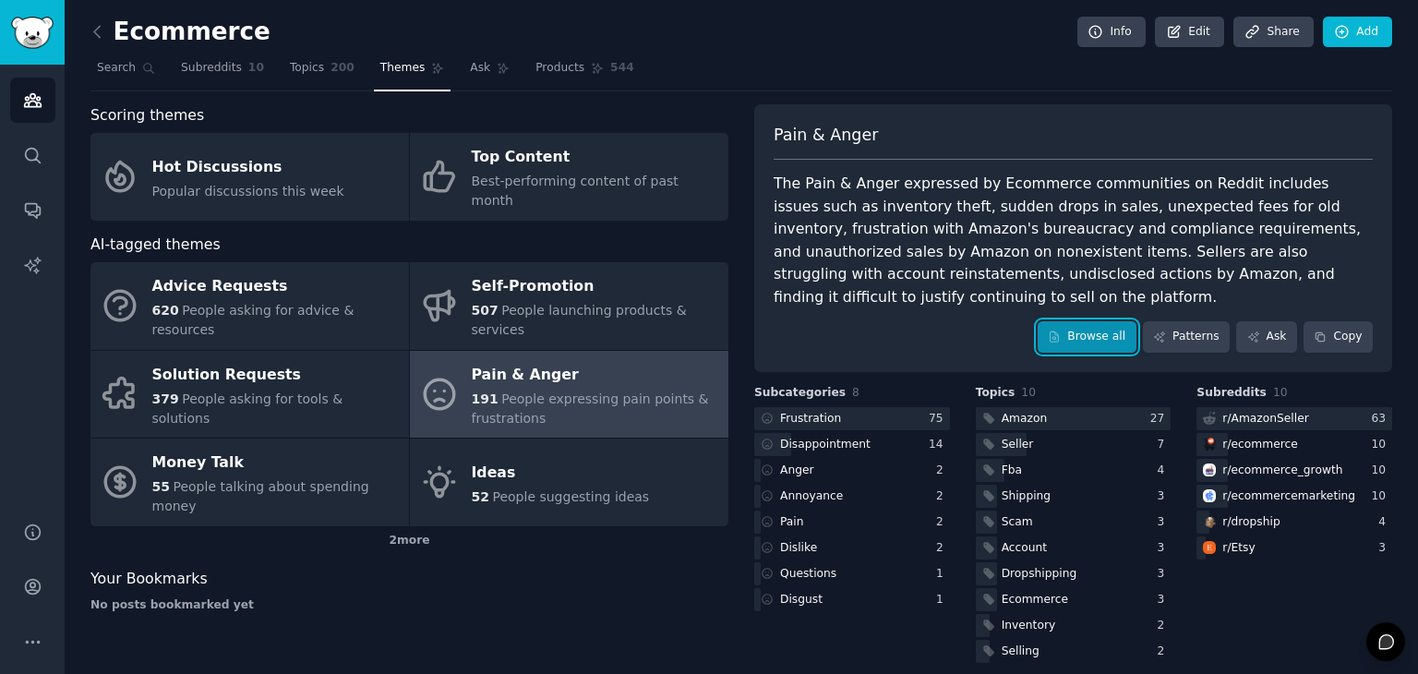
click at [1083, 321] on link "Browse all" at bounding box center [1087, 336] width 99 height 31
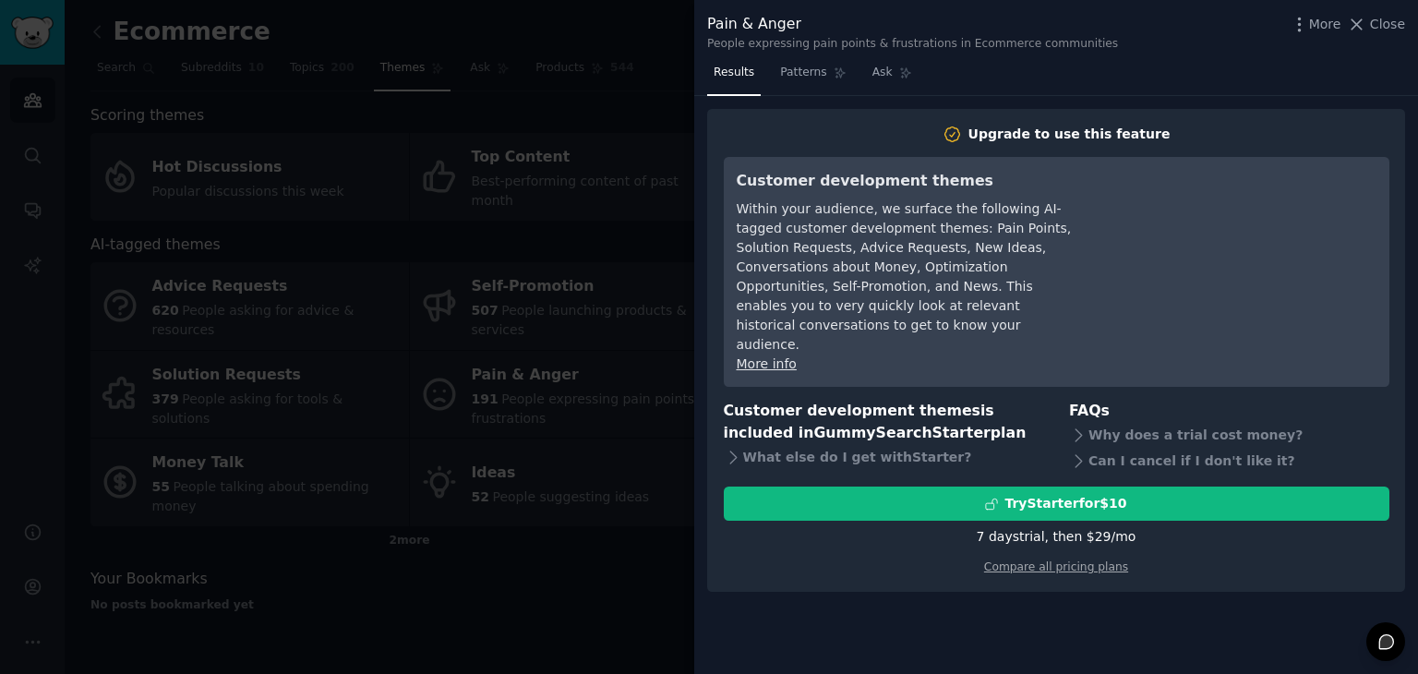
click at [502, 330] on div at bounding box center [709, 337] width 1418 height 674
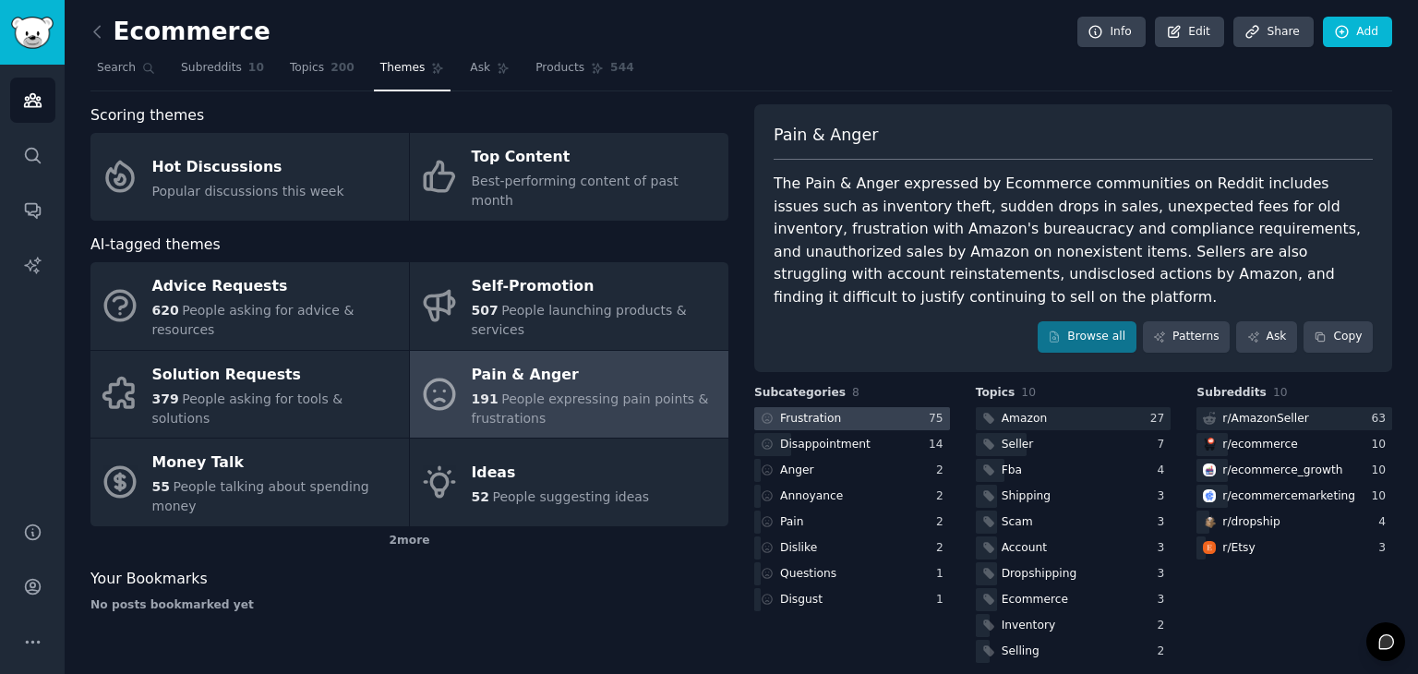
click at [875, 407] on div at bounding box center [852, 418] width 196 height 23
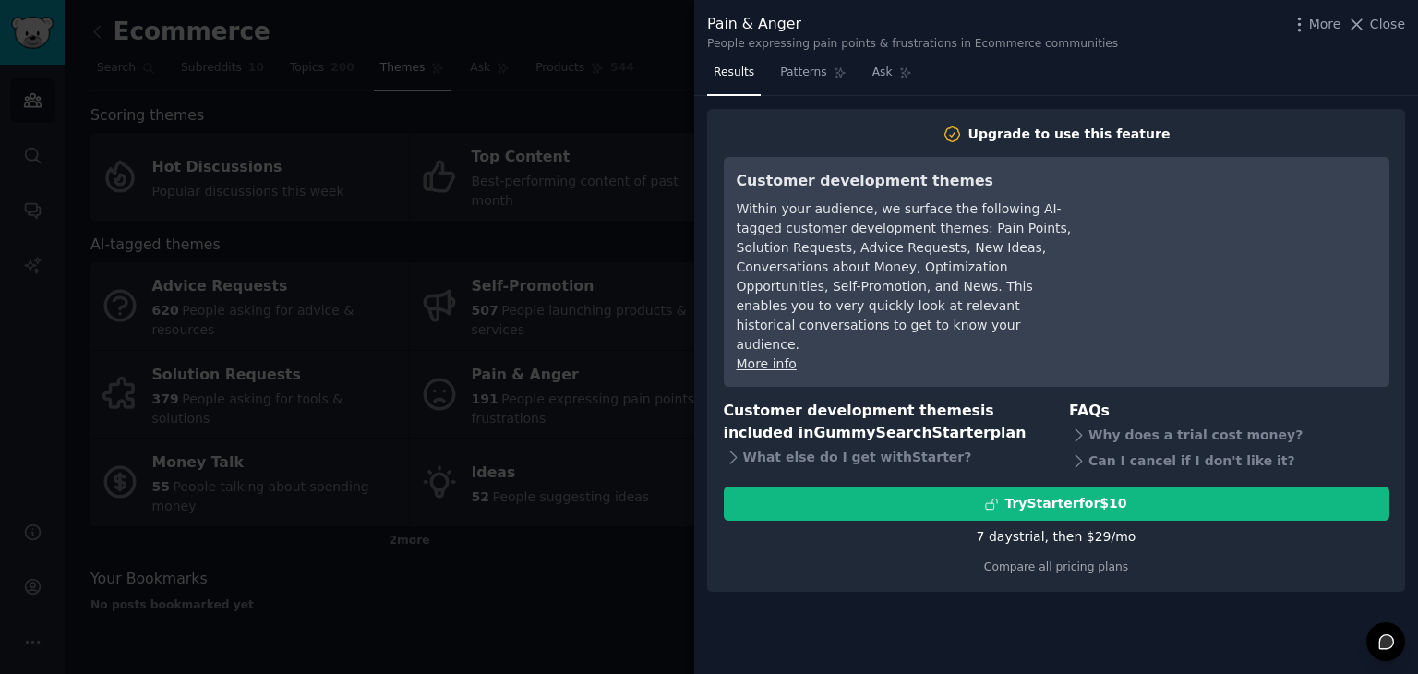
click at [545, 351] on div at bounding box center [709, 337] width 1418 height 674
click at [1385, 20] on span "Close" at bounding box center [1387, 24] width 35 height 19
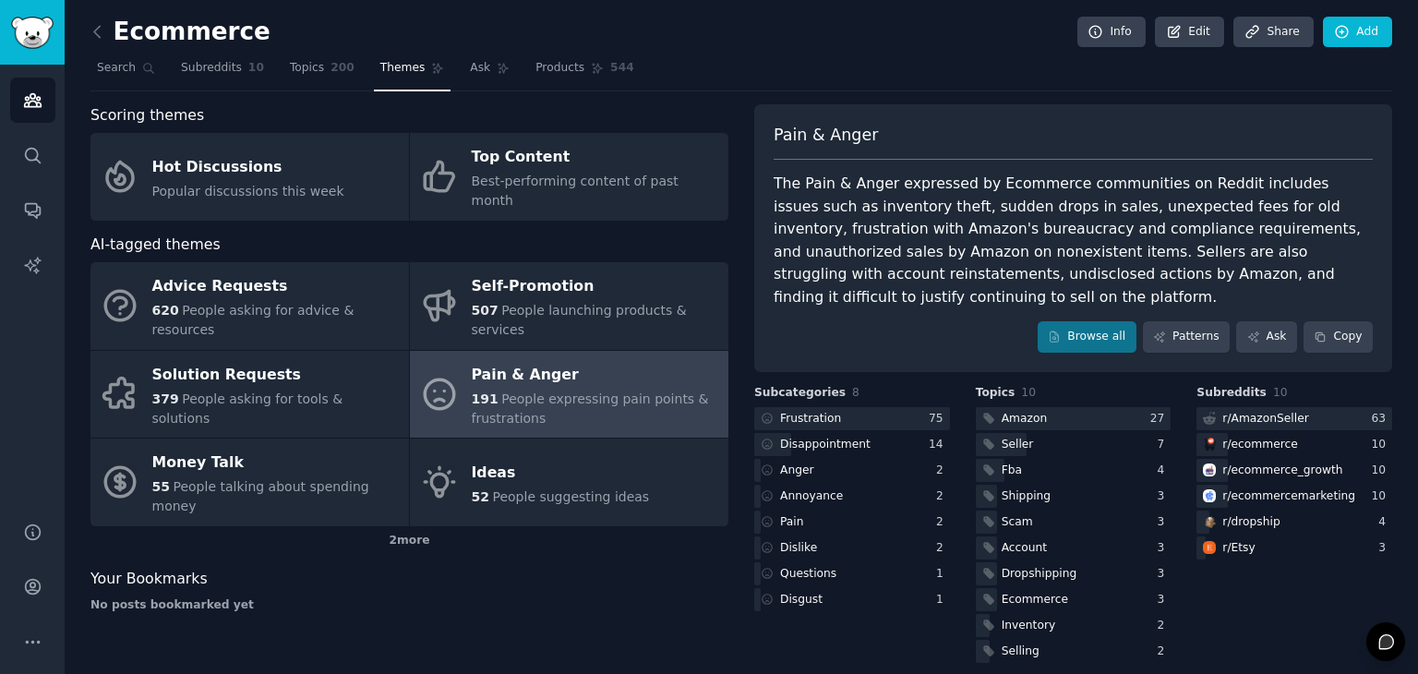
click at [92, 19] on link at bounding box center [101, 33] width 23 height 30
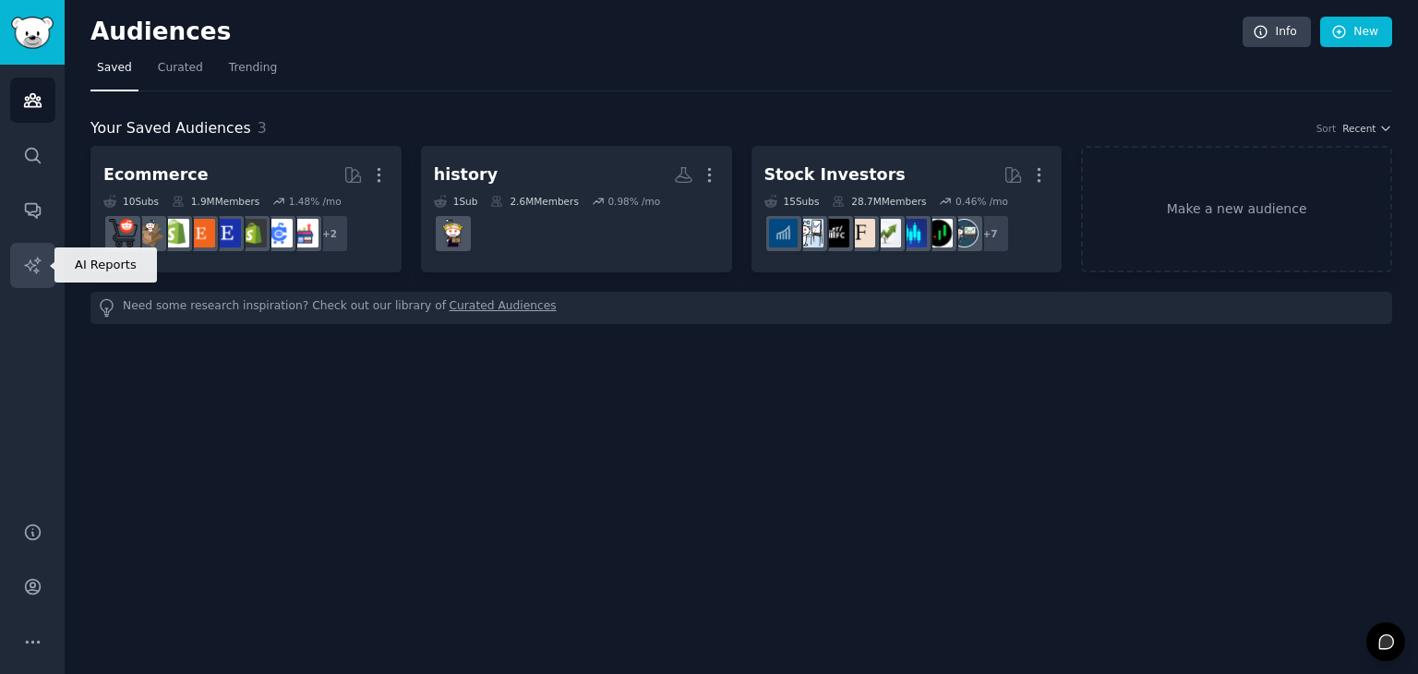
click at [42, 266] on link "AI Reports" at bounding box center [32, 265] width 45 height 45
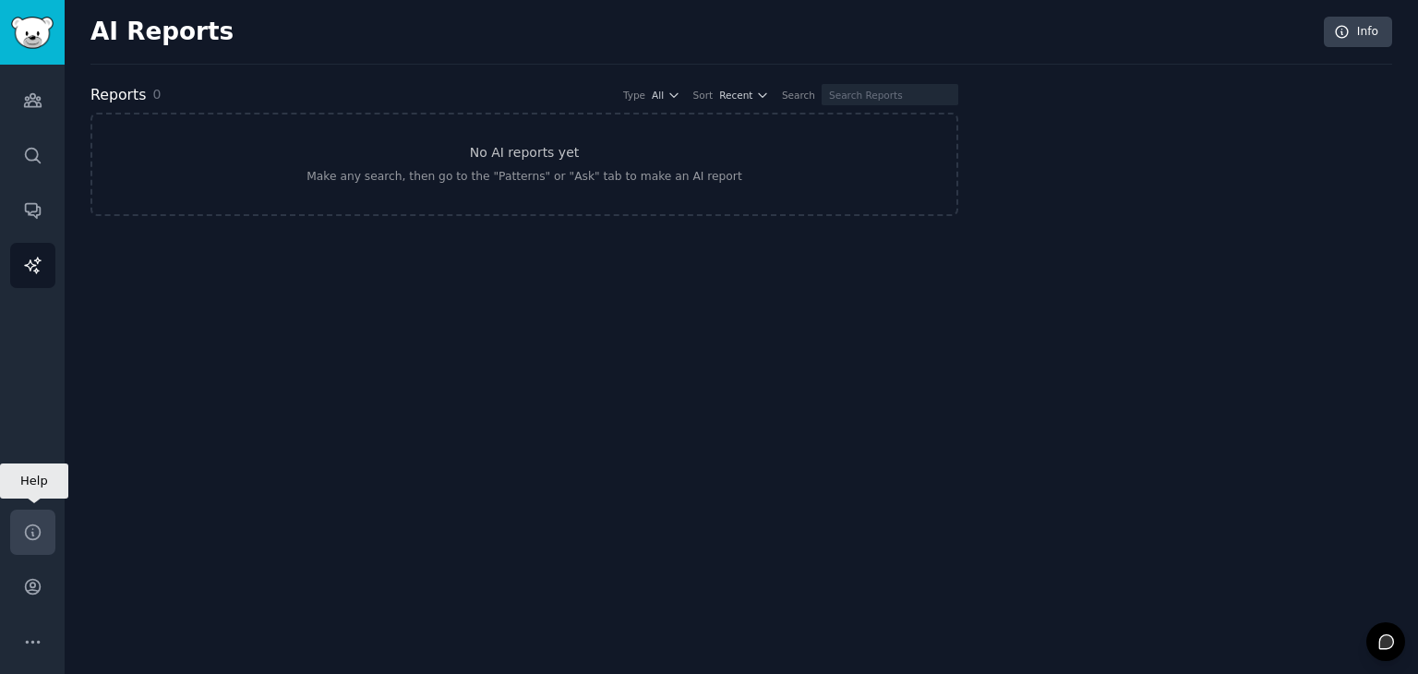
click at [44, 519] on link "Help" at bounding box center [32, 532] width 45 height 45
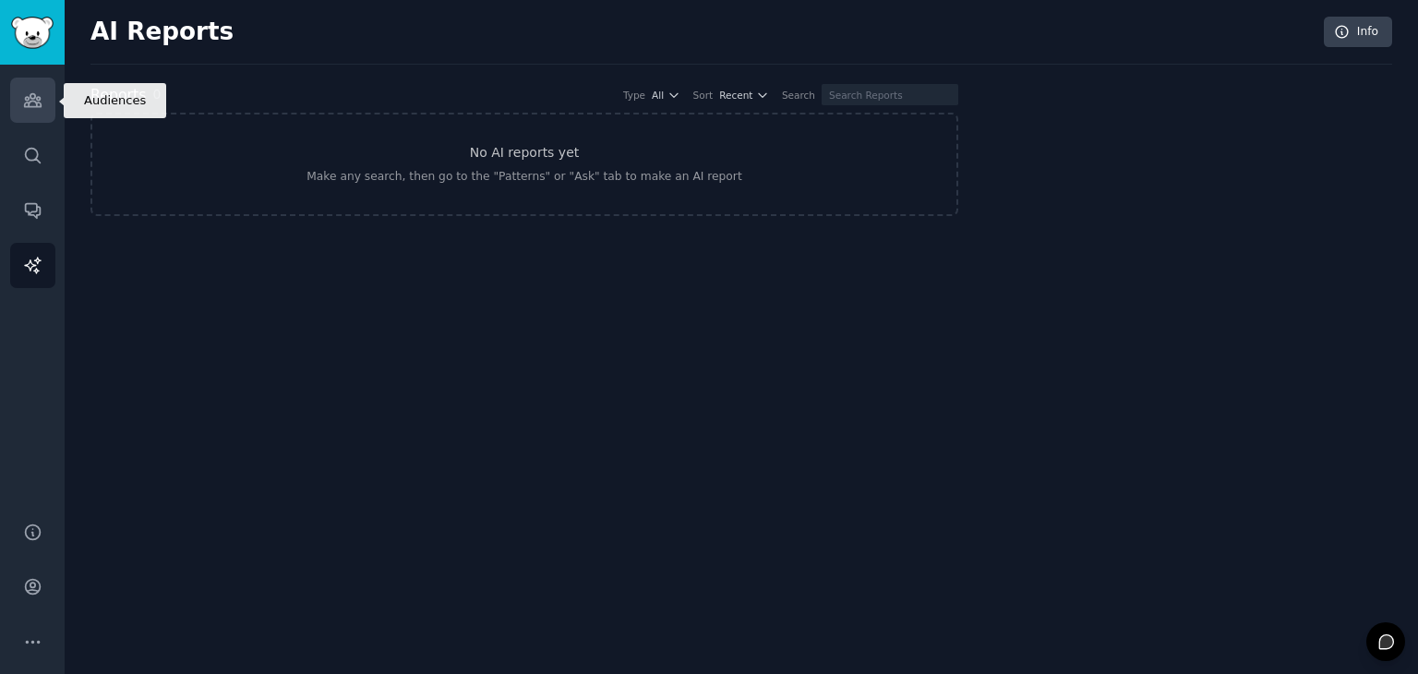
click at [44, 114] on link "Audiences" at bounding box center [32, 100] width 45 height 45
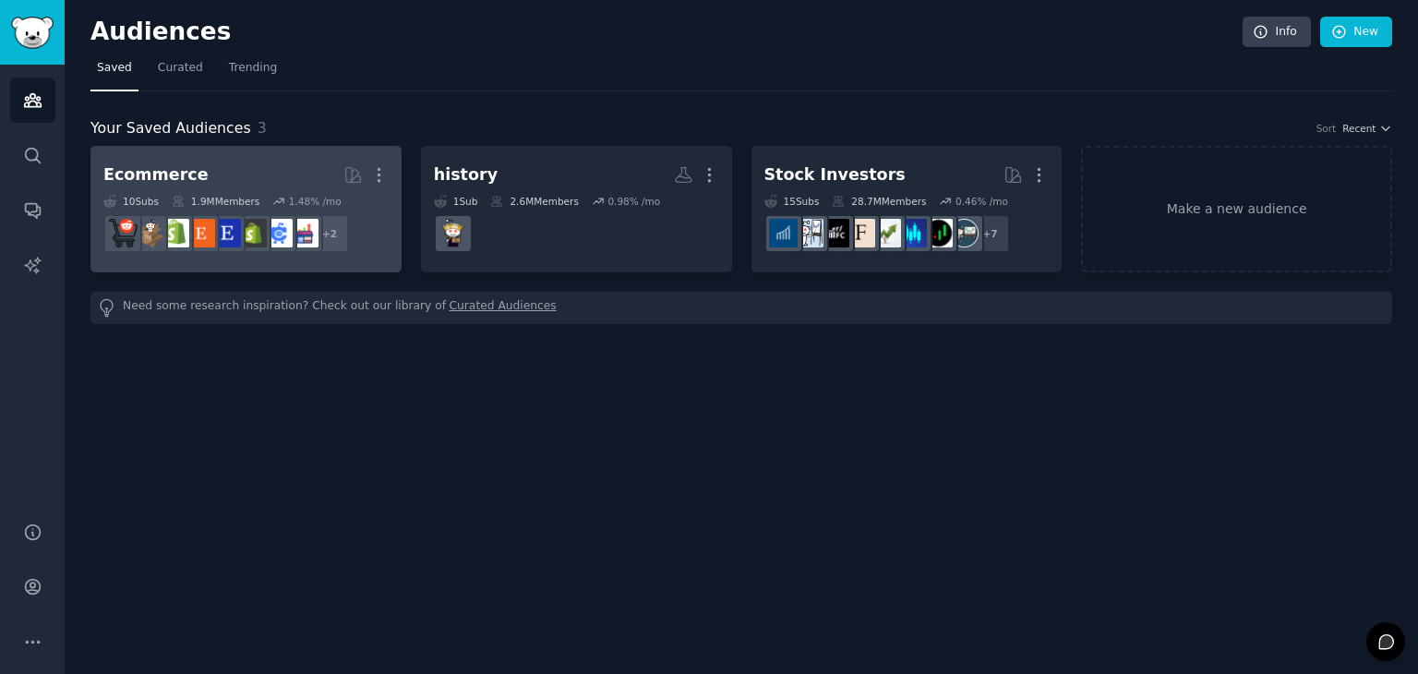
click at [294, 205] on div "1.48 % /mo" at bounding box center [315, 201] width 53 height 13
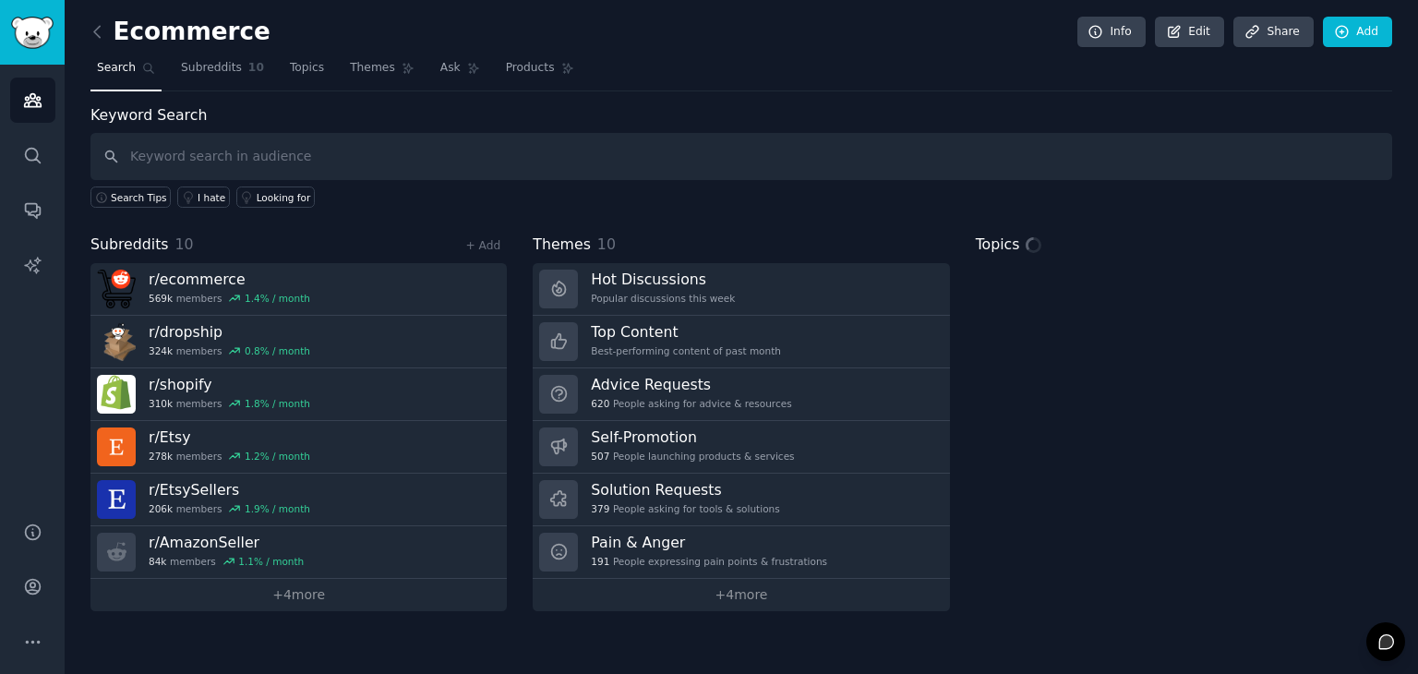
click at [474, 160] on input "text" at bounding box center [741, 156] width 1302 height 47
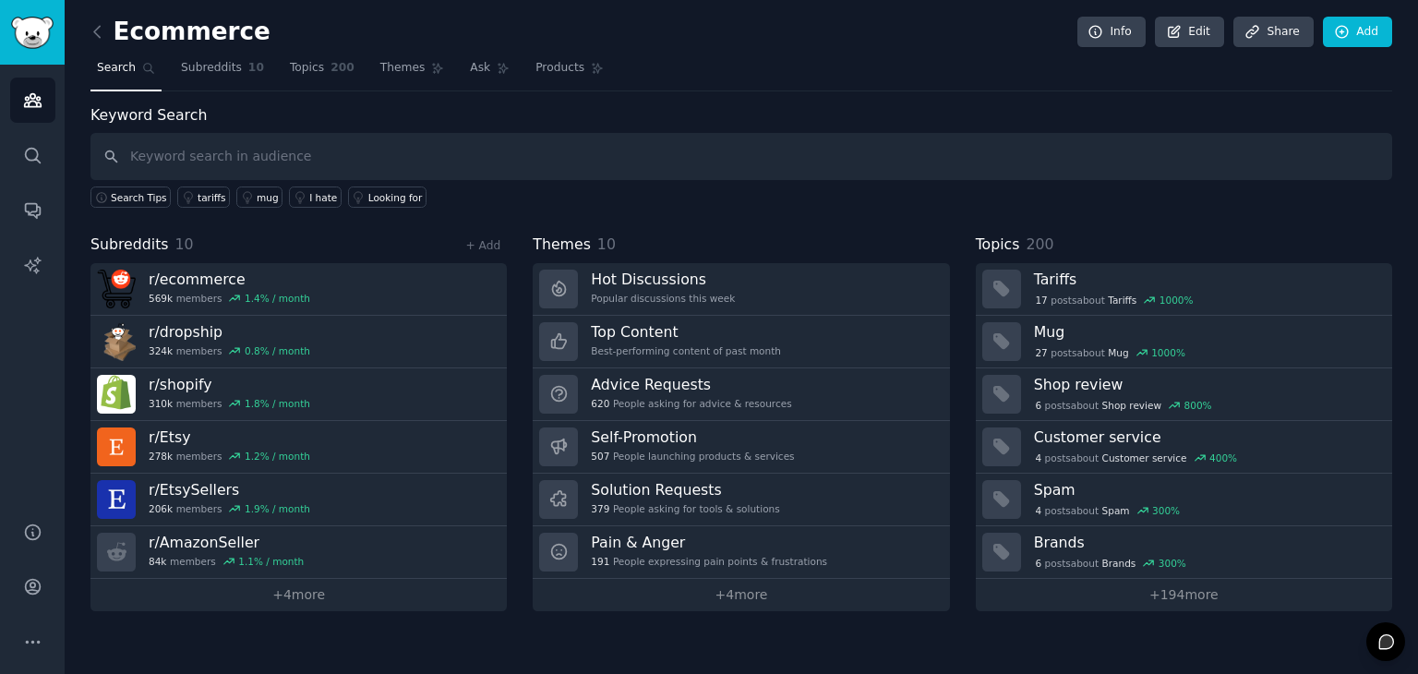
drag, startPoint x: 491, startPoint y: 139, endPoint x: 485, endPoint y: 149, distance: 11.3
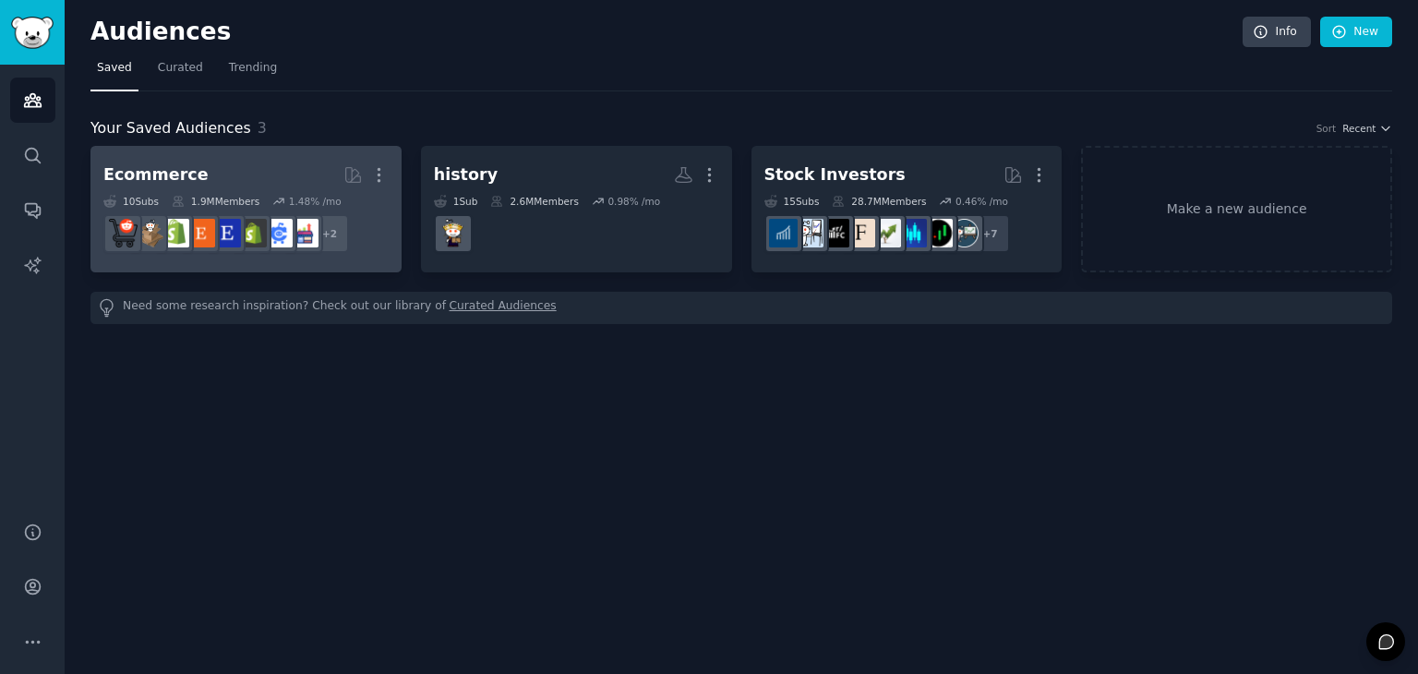
click at [202, 187] on h2 "Ecommerce More" at bounding box center [245, 175] width 285 height 32
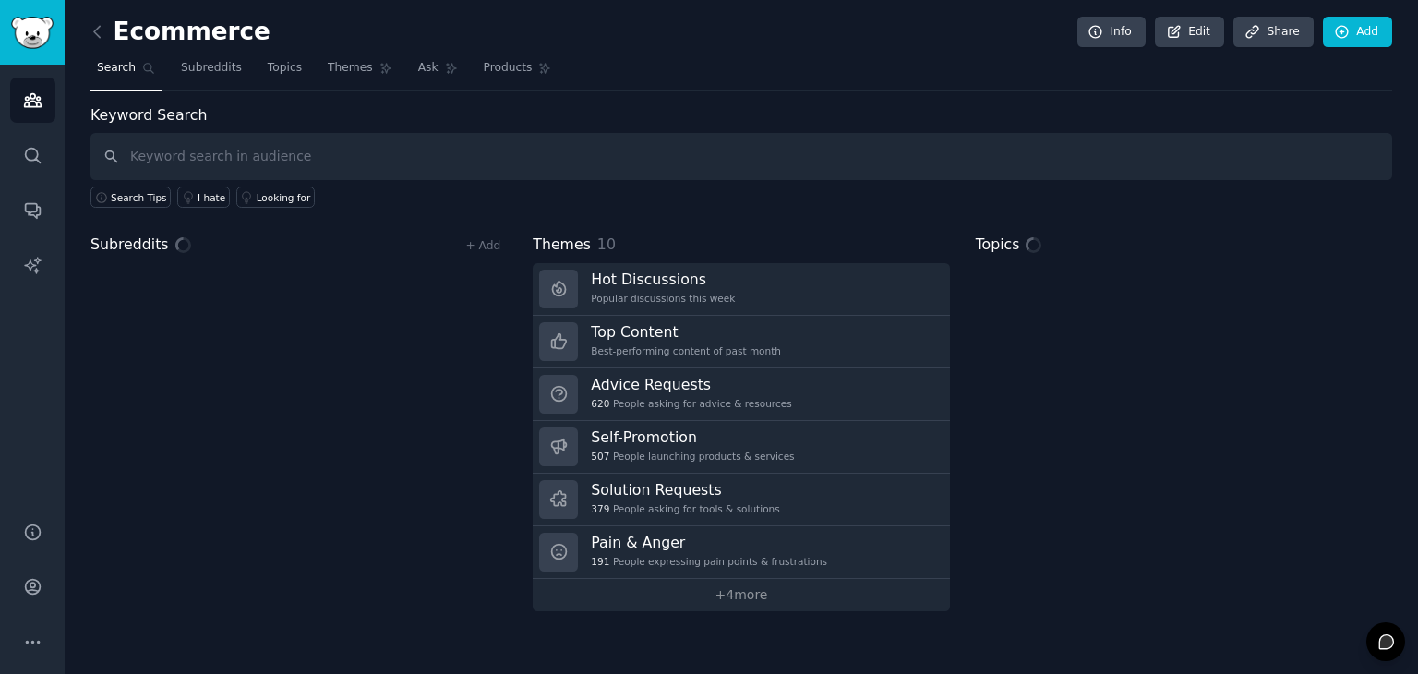
click at [429, 166] on input "text" at bounding box center [741, 156] width 1302 height 47
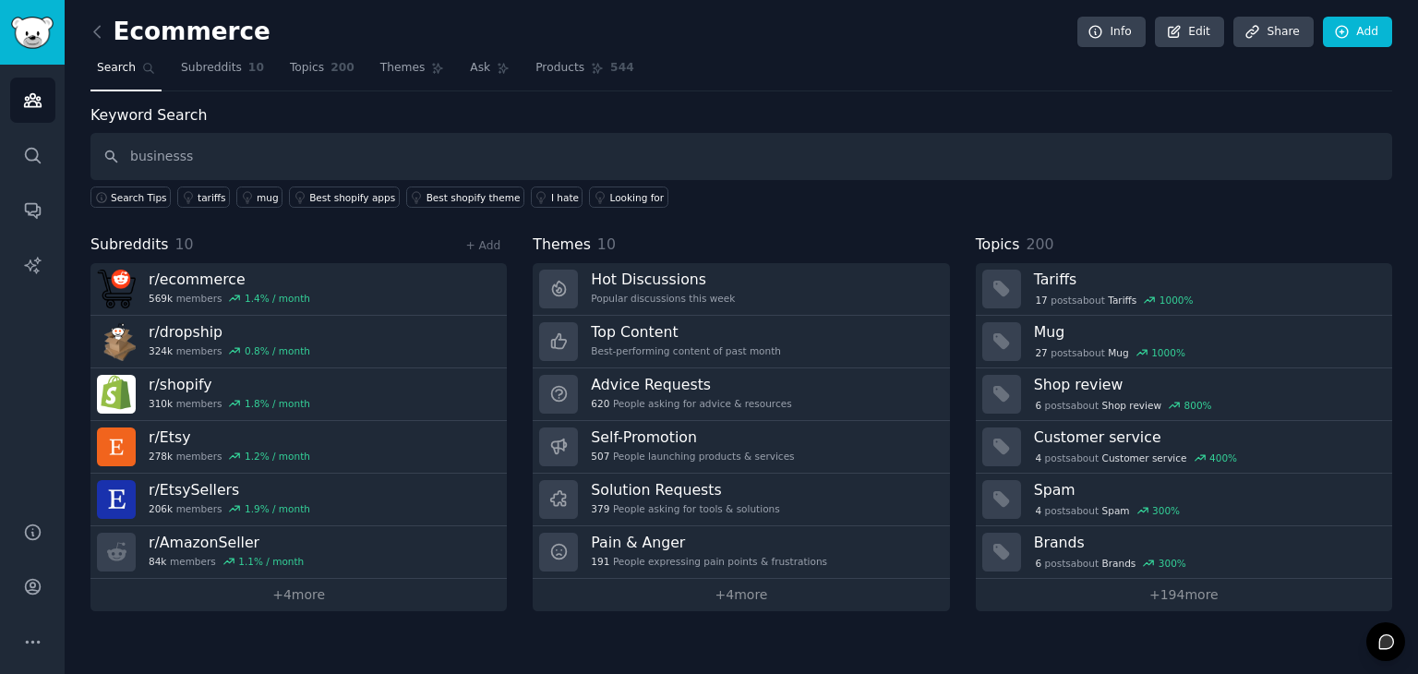
type input "businesss"
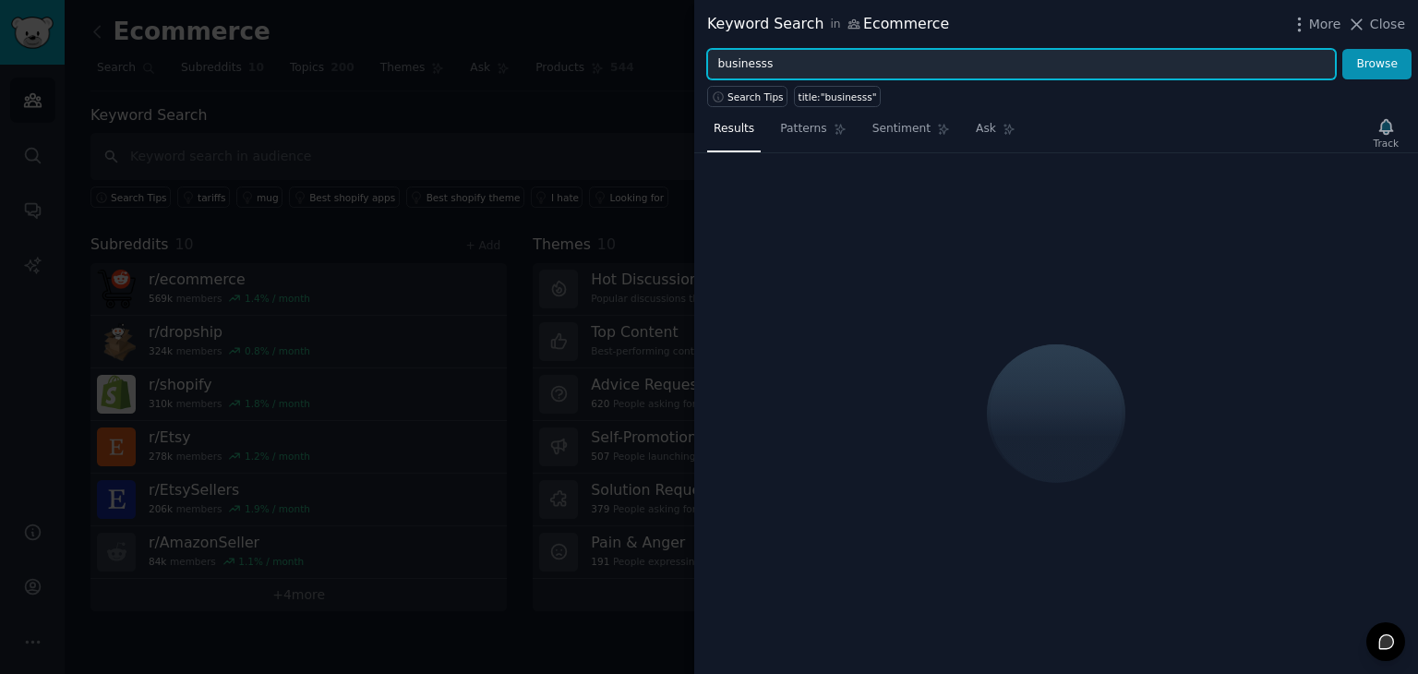
click at [806, 62] on input "businesss" at bounding box center [1021, 64] width 629 height 31
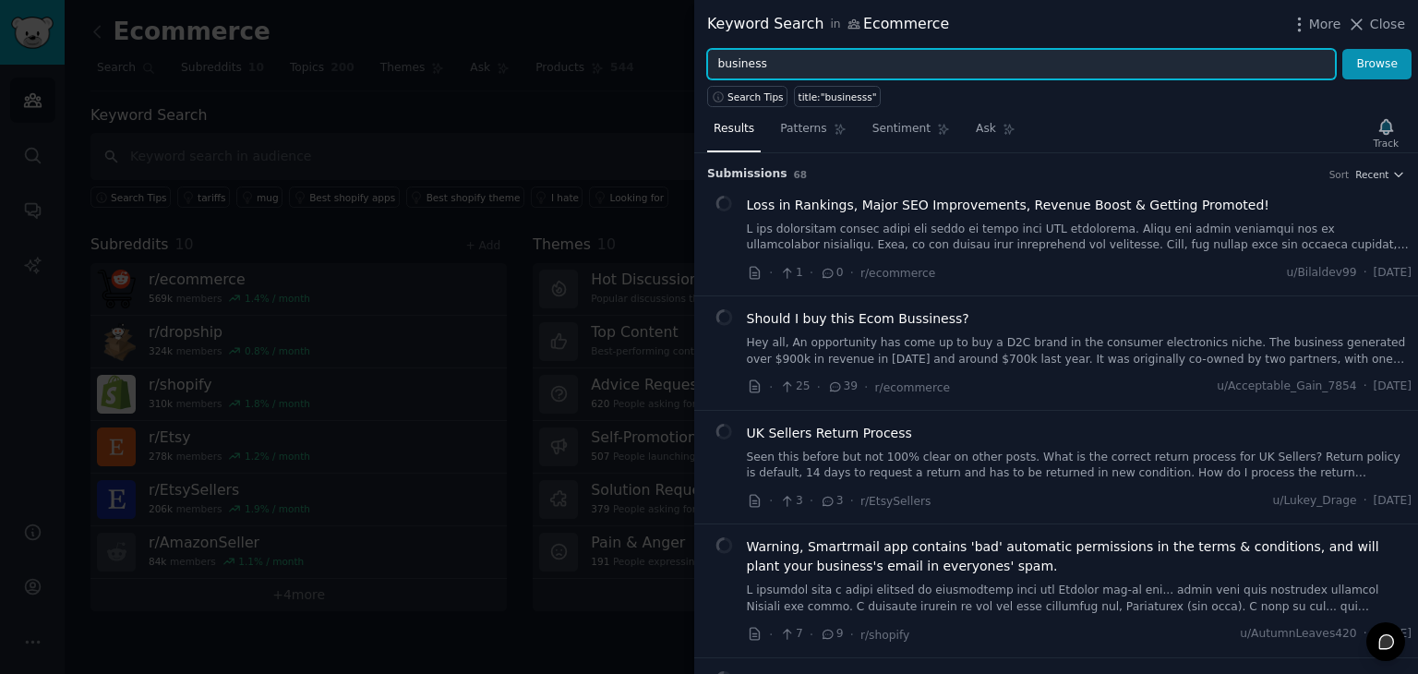
type input "business"
click at [1342, 49] on button "Browse" at bounding box center [1376, 64] width 69 height 31
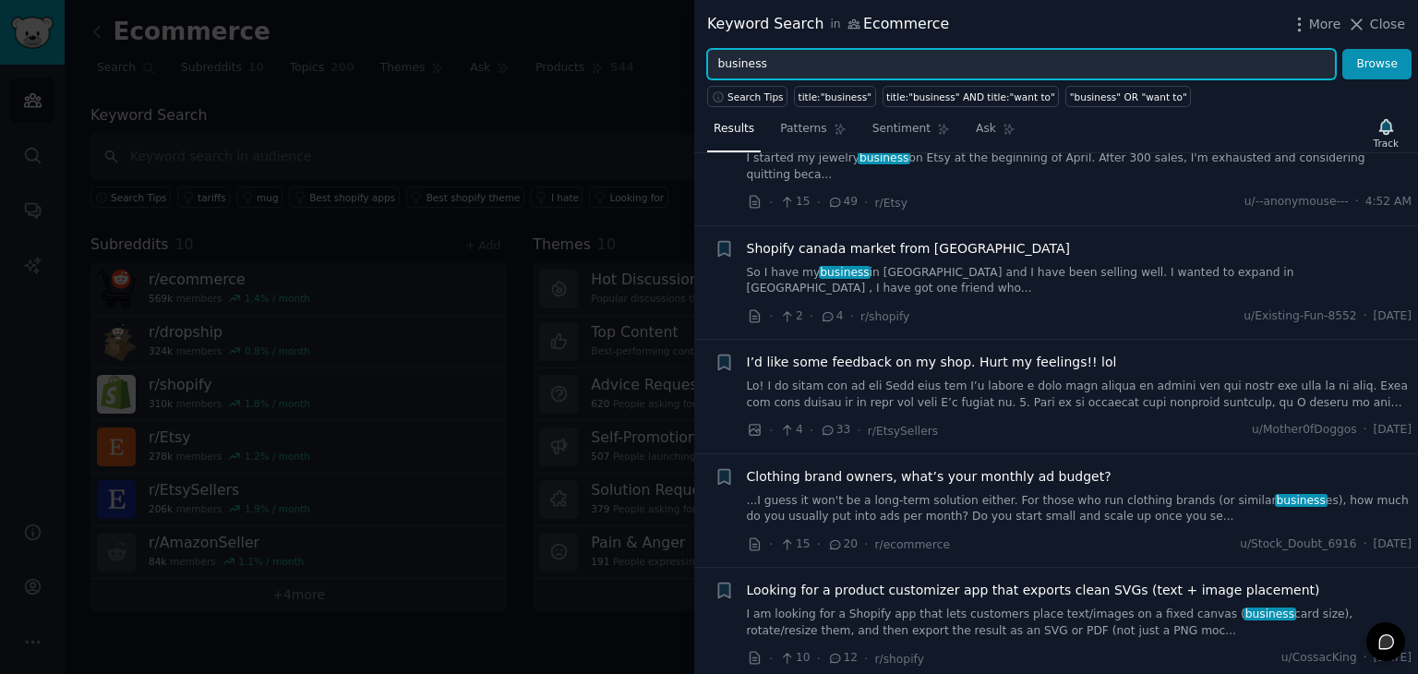
scroll to position [462, 0]
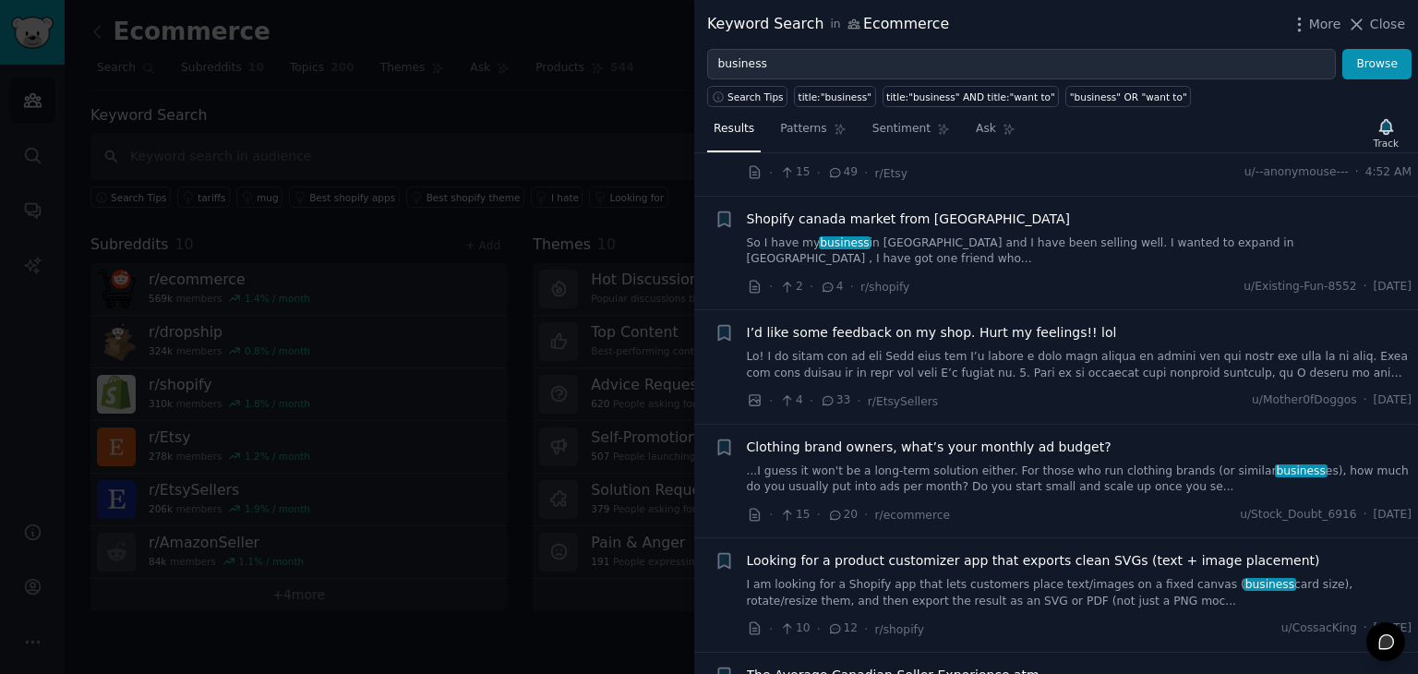
click at [908, 463] on link "...I guess it won't be a long-term solution either. For those who run clothing …" at bounding box center [1080, 479] width 666 height 32
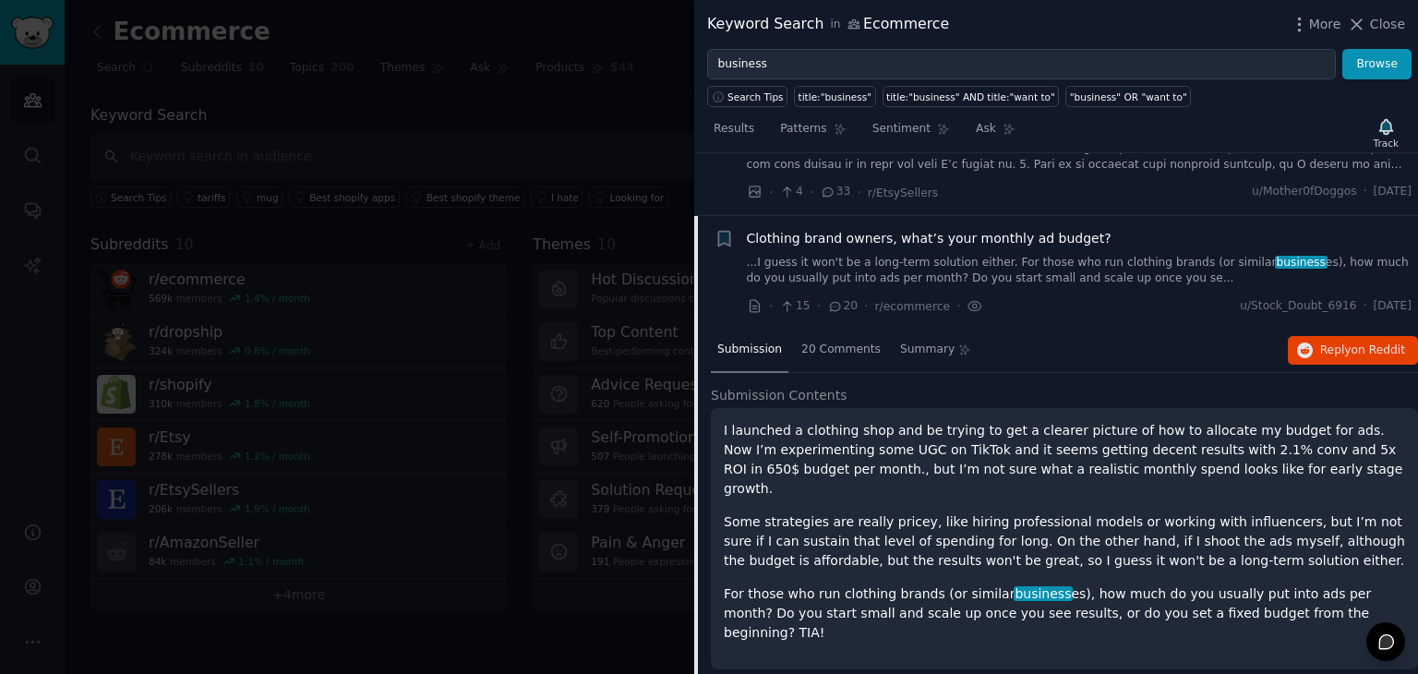
scroll to position [679, 0]
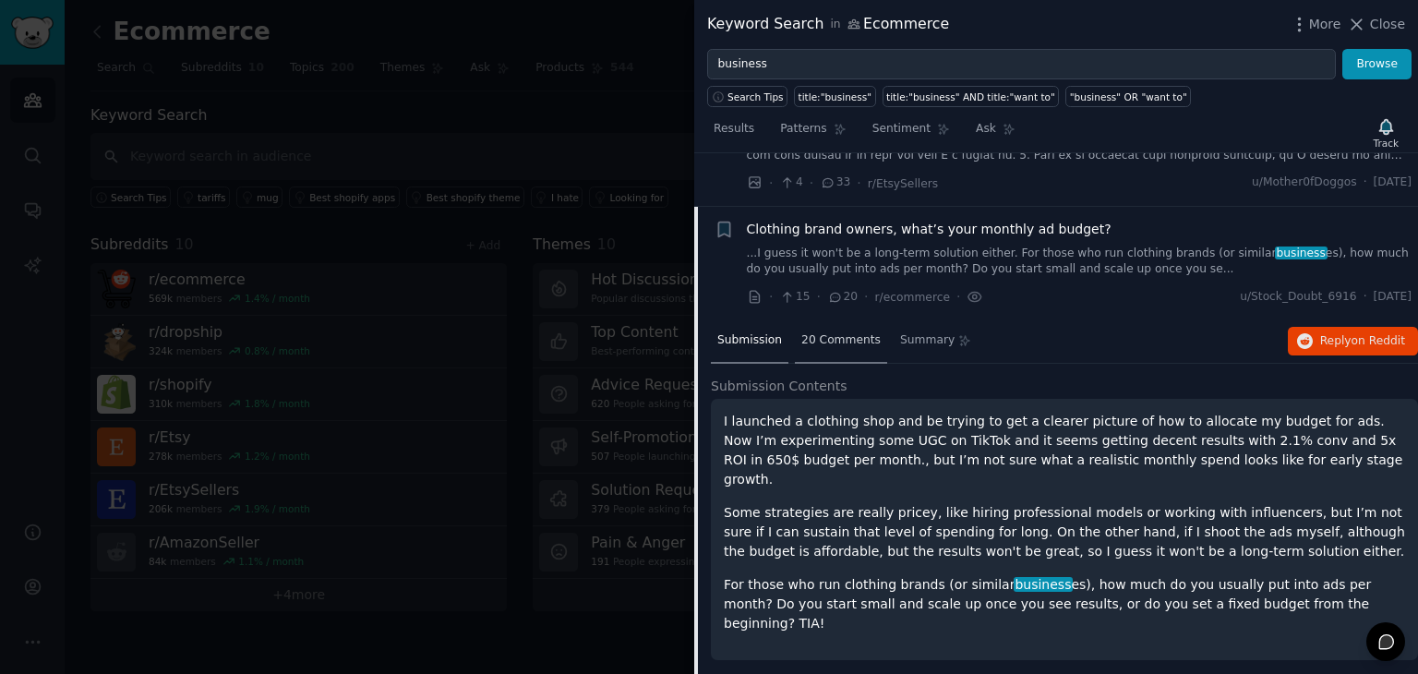
click at [860, 319] on div "20 Comments" at bounding box center [841, 341] width 92 height 44
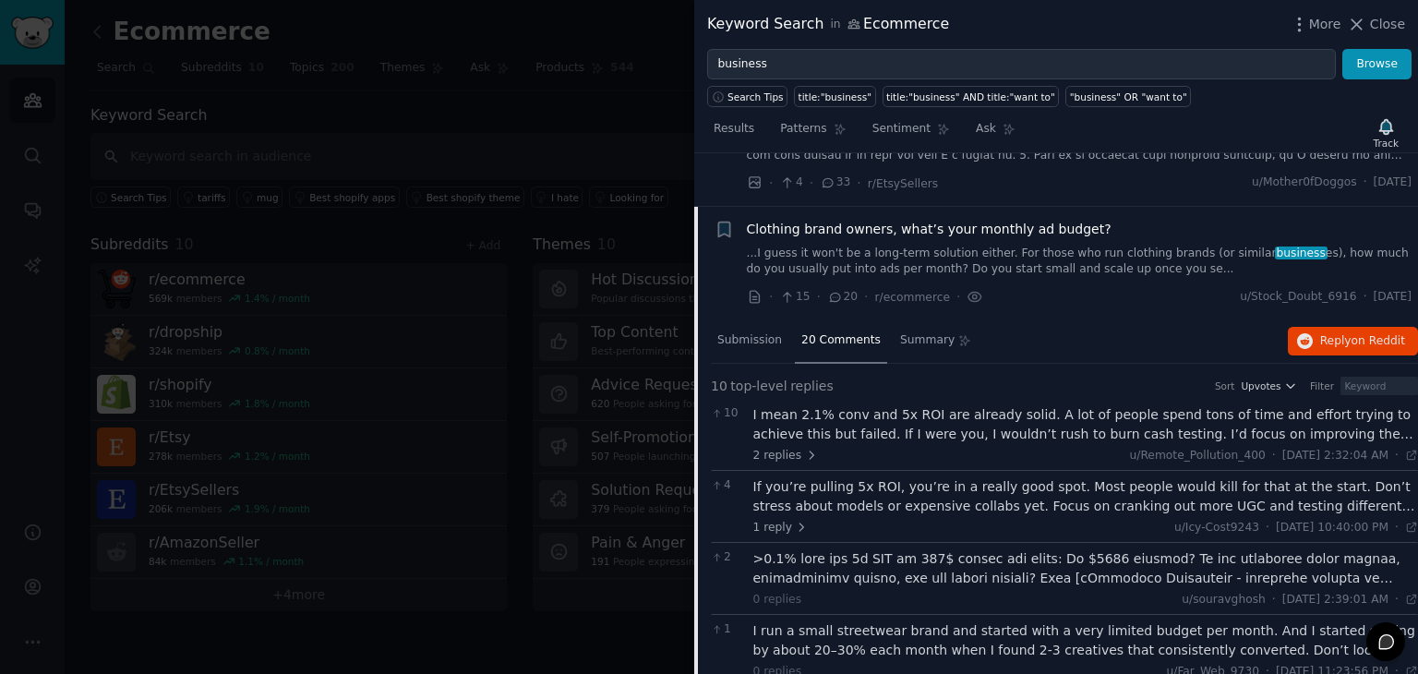
click at [528, 305] on div at bounding box center [709, 337] width 1418 height 674
